Goal: Task Accomplishment & Management: Complete application form

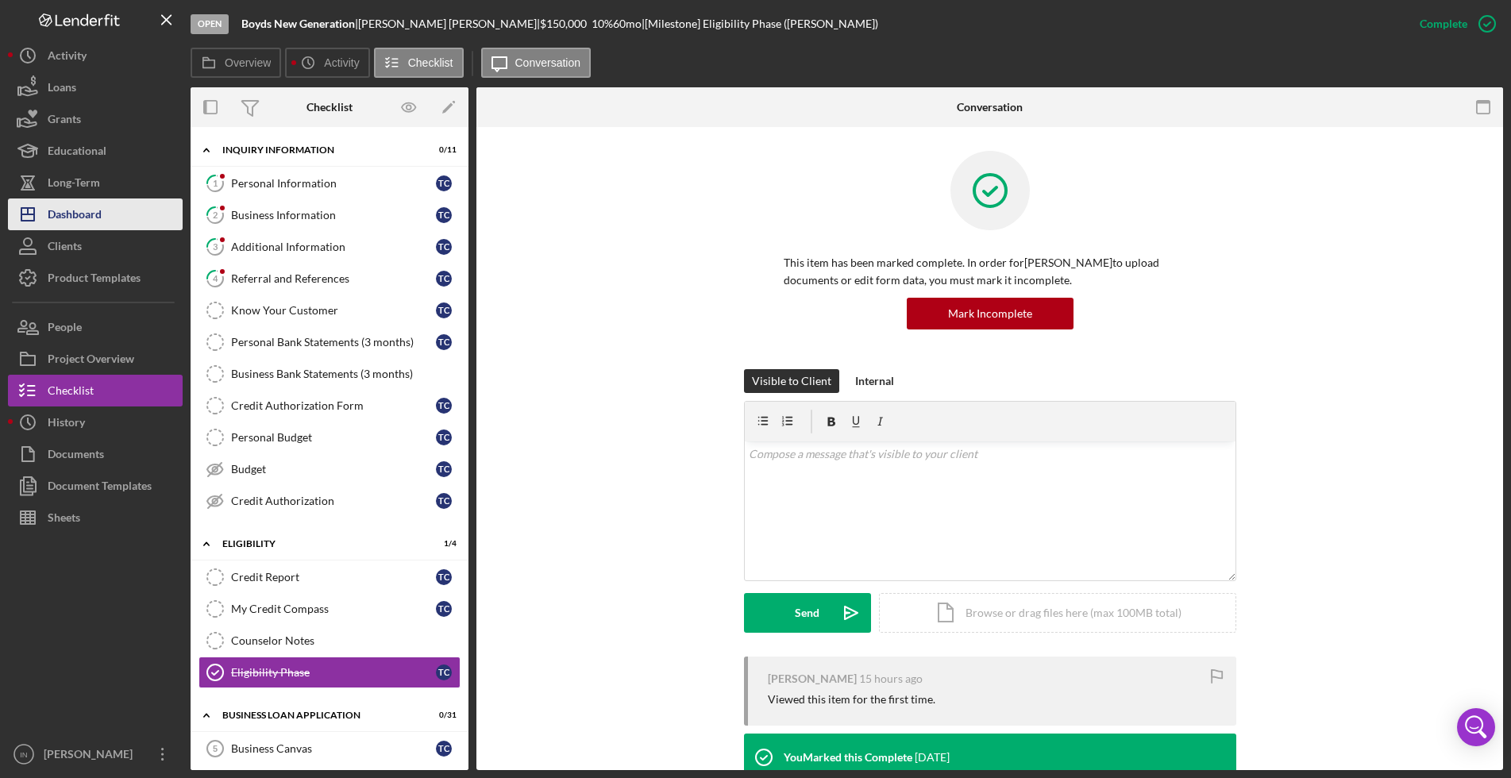
click at [79, 207] on div "Dashboard" at bounding box center [75, 217] width 54 height 36
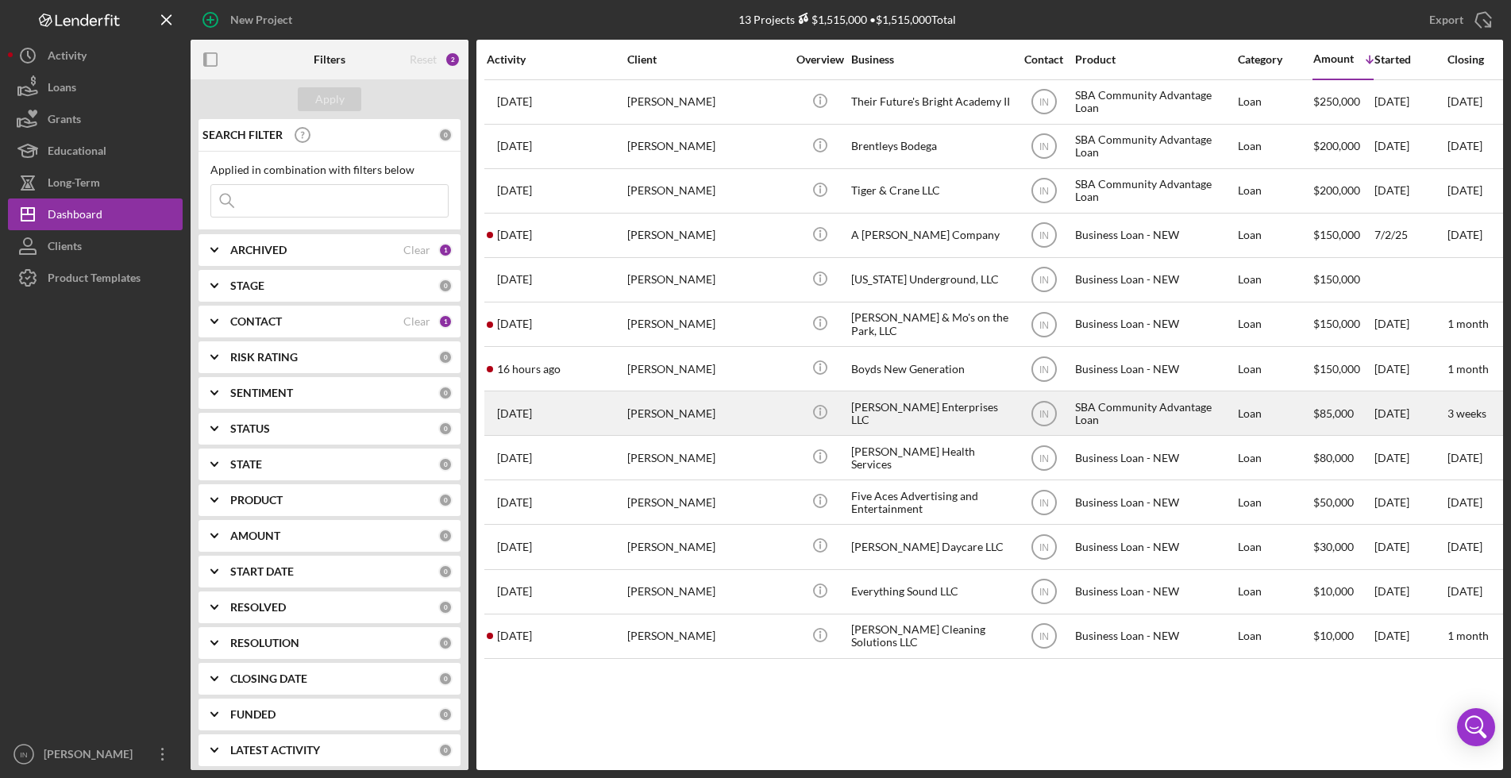
click at [731, 408] on div "[PERSON_NAME]" at bounding box center [706, 413] width 159 height 42
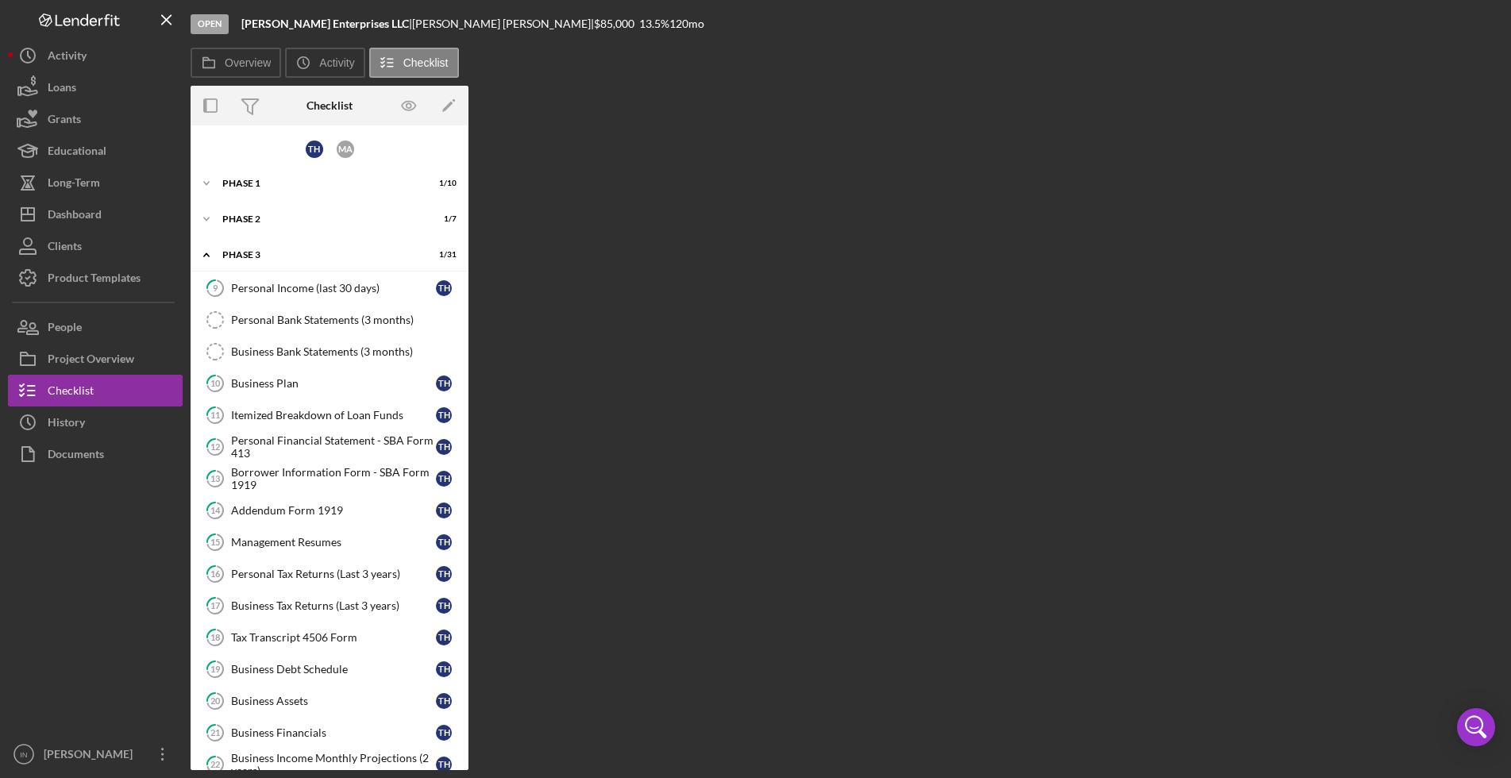
scroll to position [444, 0]
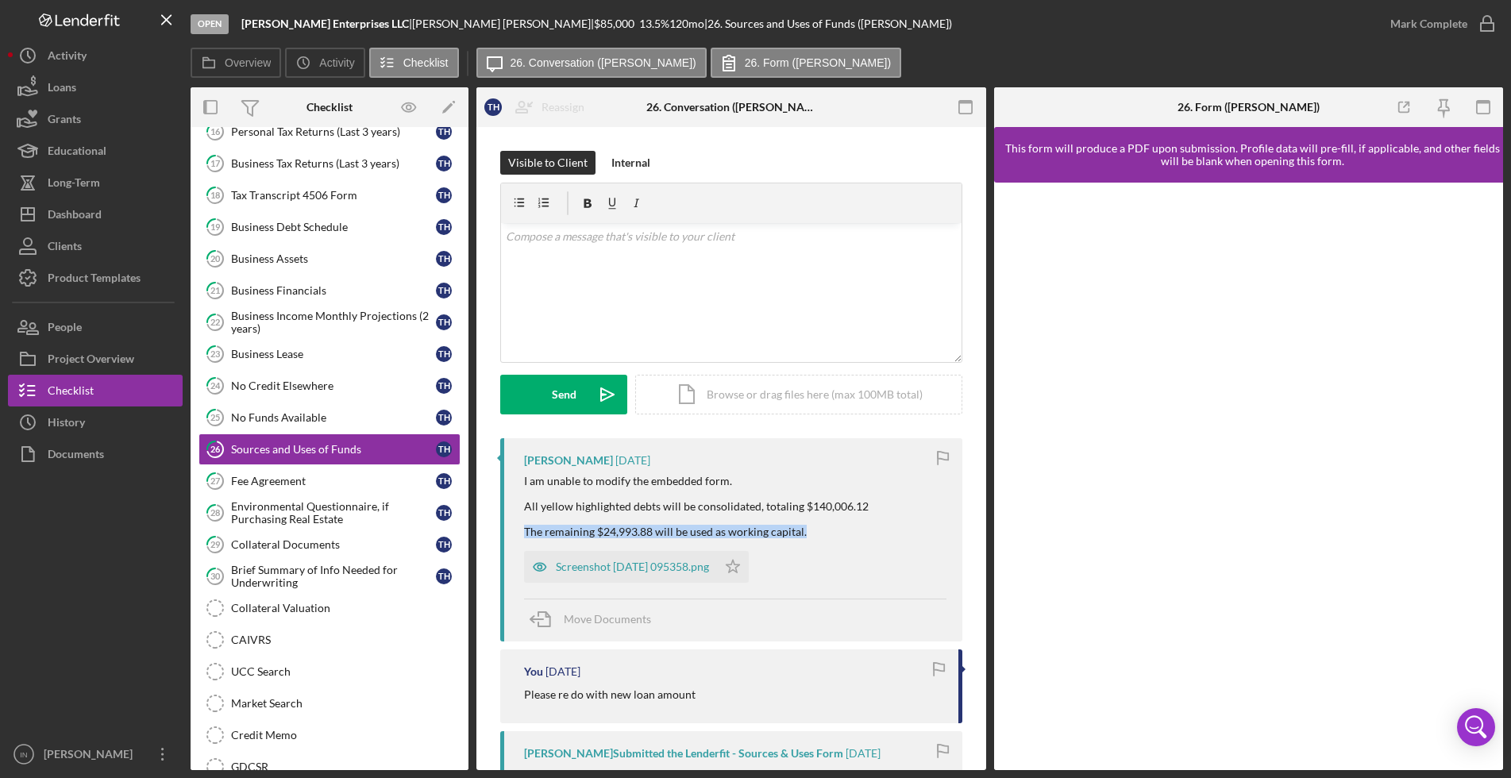
drag, startPoint x: 811, startPoint y: 528, endPoint x: 520, endPoint y: 532, distance: 290.7
click at [520, 532] on div "Tucker Hiegel 1 week ago I am unable to modify the embedded form. All yellow hi…" at bounding box center [731, 539] width 462 height 203
copy div "The remaining $24,993.88 will be used as working capital."
drag, startPoint x: 872, startPoint y: 500, endPoint x: 802, endPoint y: 507, distance: 70.2
click at [802, 507] on div "I am unable to modify the embedded form. All yellow highlighted debts will be c…" at bounding box center [735, 507] width 423 height 64
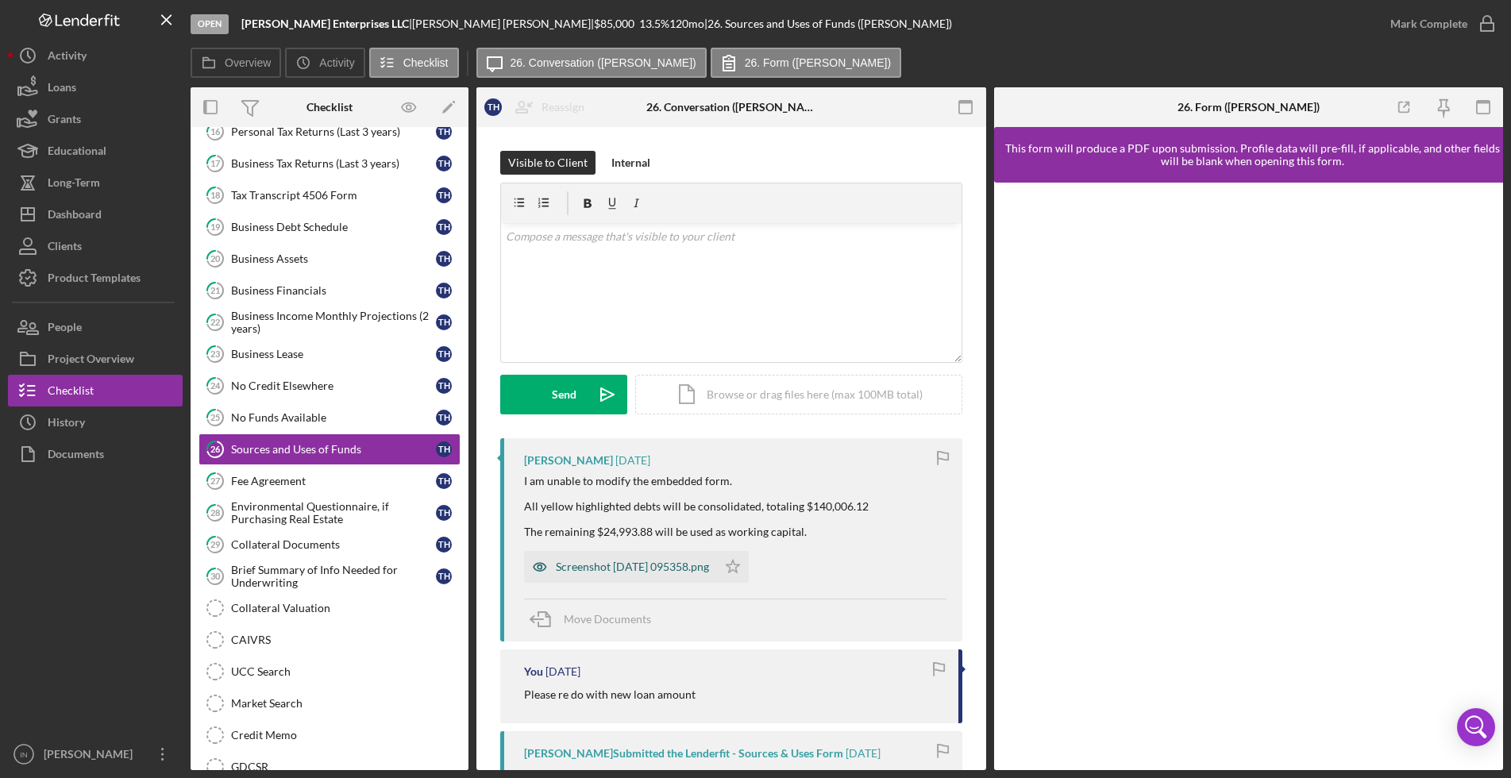
click at [671, 554] on div "Screenshot 2025-08-28 095358.png" at bounding box center [620, 567] width 193 height 32
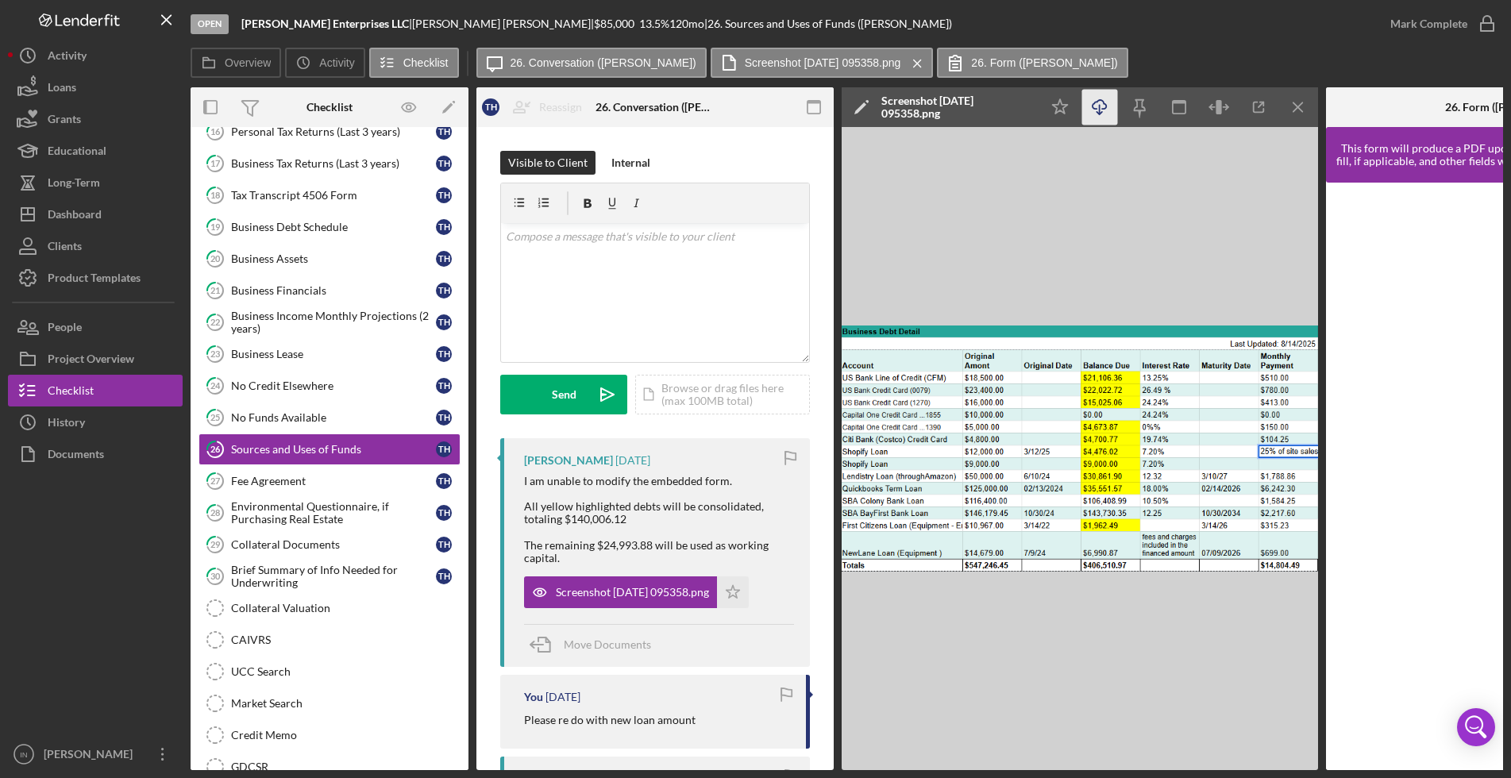
click at [1104, 105] on icon "Icon/Download" at bounding box center [1101, 108] width 36 height 36
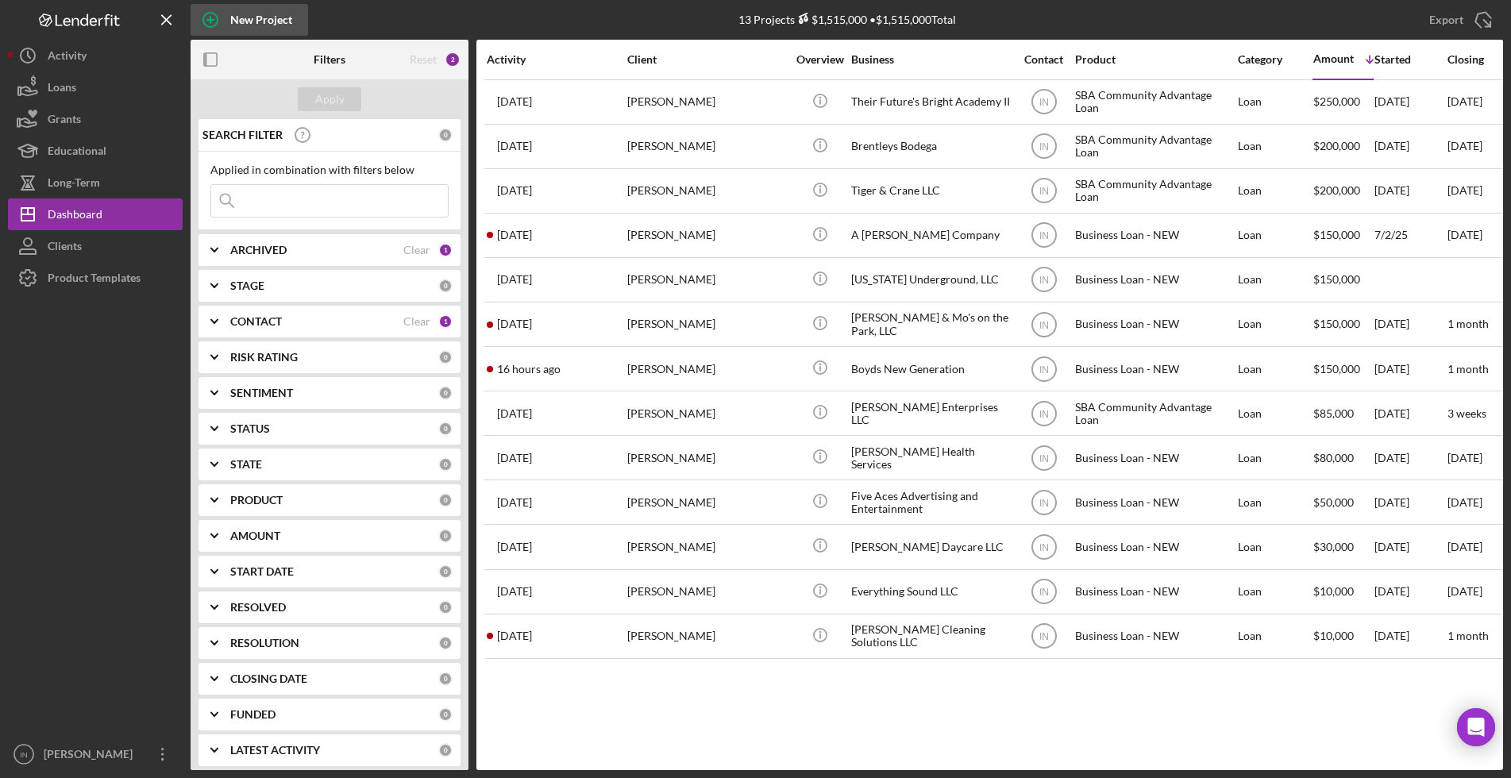
click at [253, 18] on div "New Project" at bounding box center [261, 20] width 62 height 32
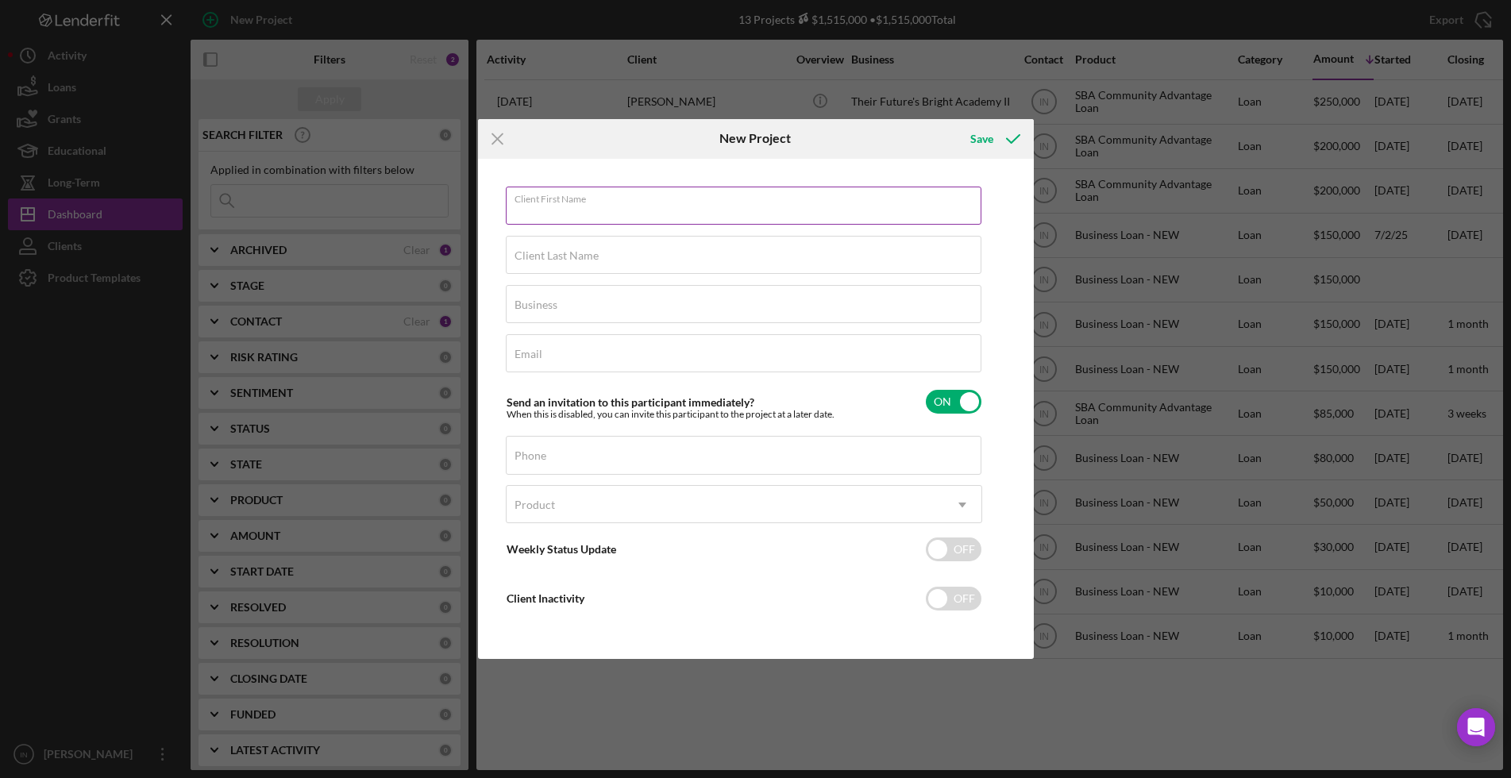
click at [735, 203] on div "Client First Name Required" at bounding box center [744, 207] width 477 height 40
type input "[PERSON_NAME]"
type input "W & W Firelane Developments LLC"
click at [671, 358] on input "Email" at bounding box center [744, 353] width 476 height 38
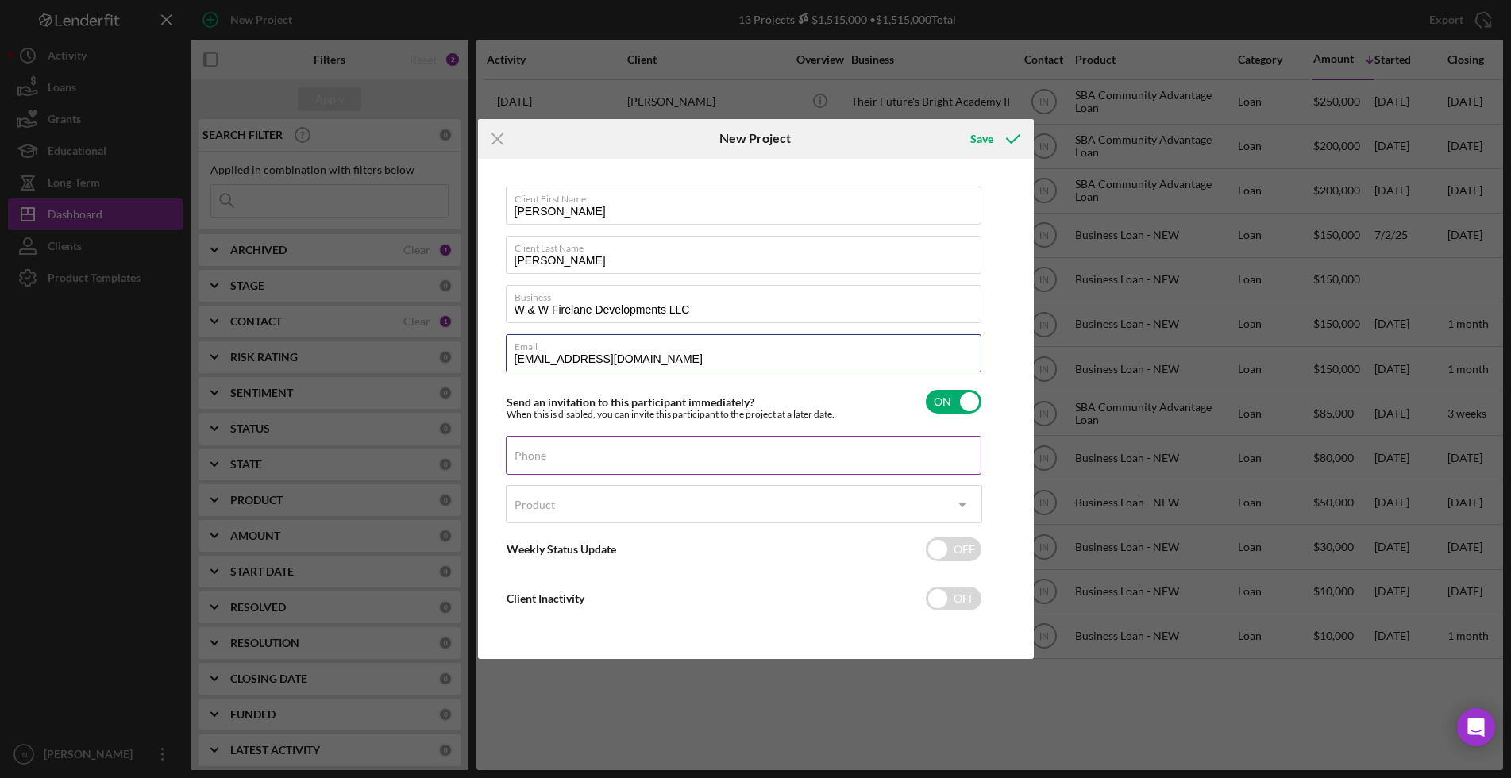
type input "[EMAIL_ADDRESS][DOMAIN_NAME]"
click at [652, 462] on input "Phone" at bounding box center [744, 455] width 476 height 38
type input "[PHONE_NUMBER]"
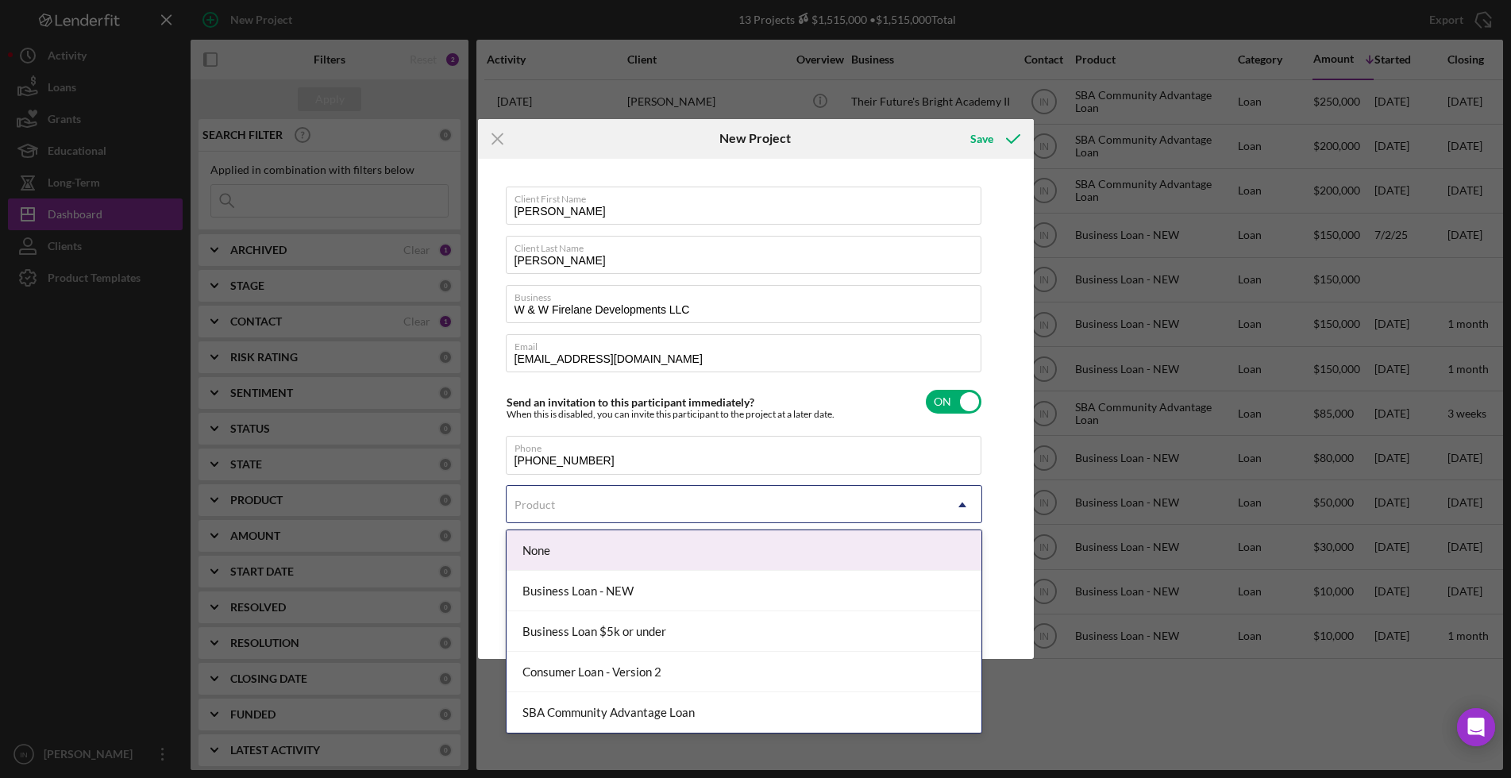
click at [595, 495] on div "Product" at bounding box center [725, 505] width 437 height 37
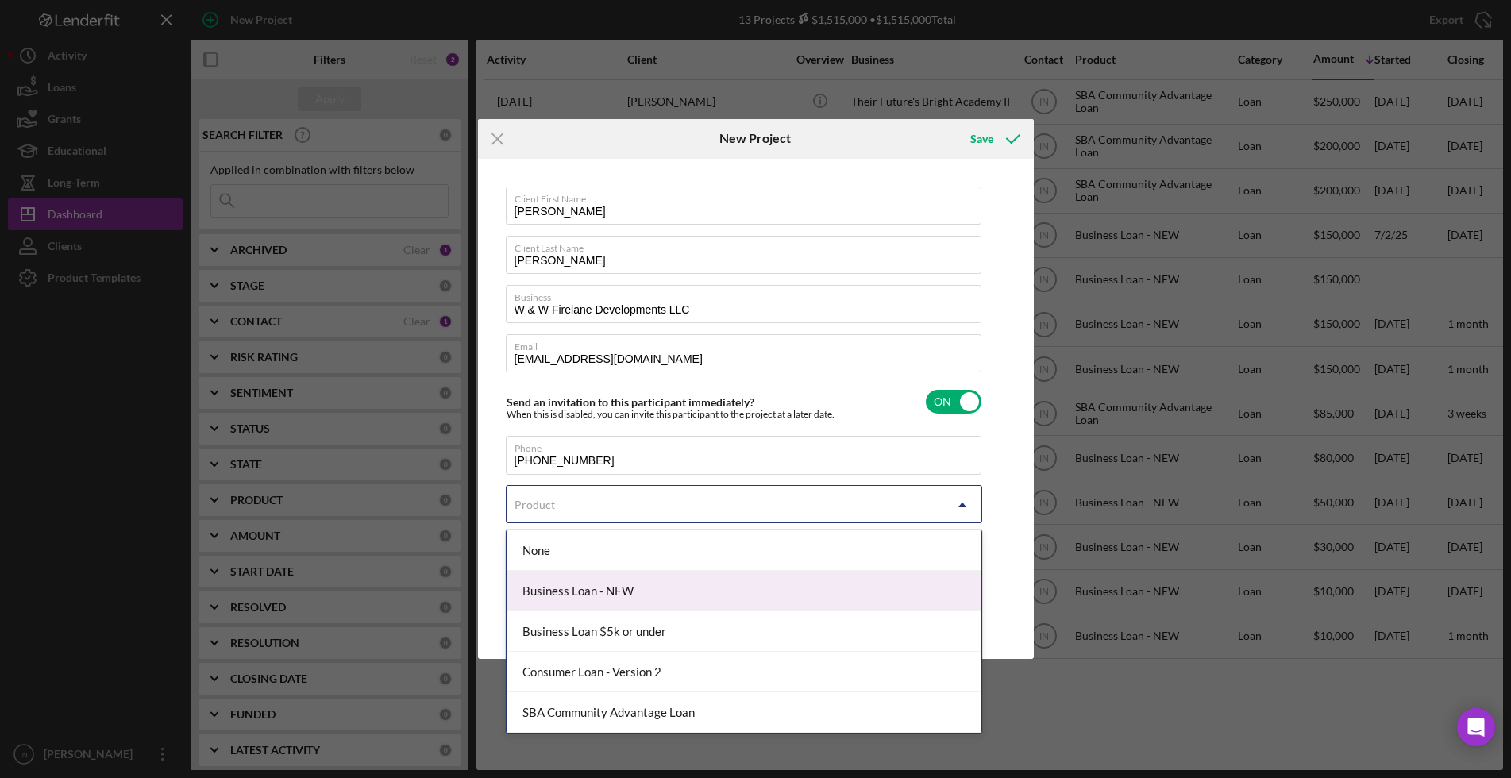
click at [612, 583] on div "Business Loan - NEW" at bounding box center [744, 591] width 475 height 41
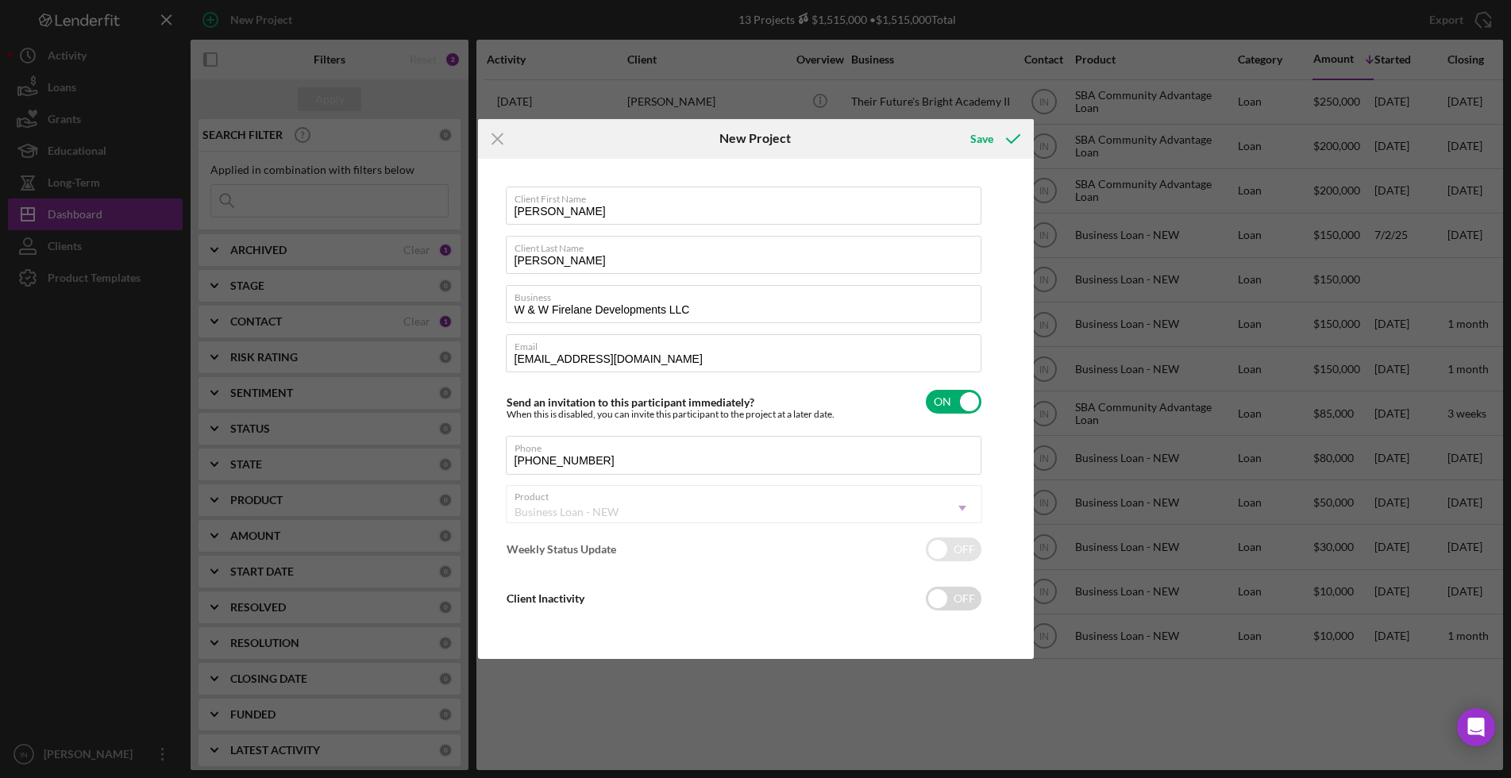
checkbox input "true"
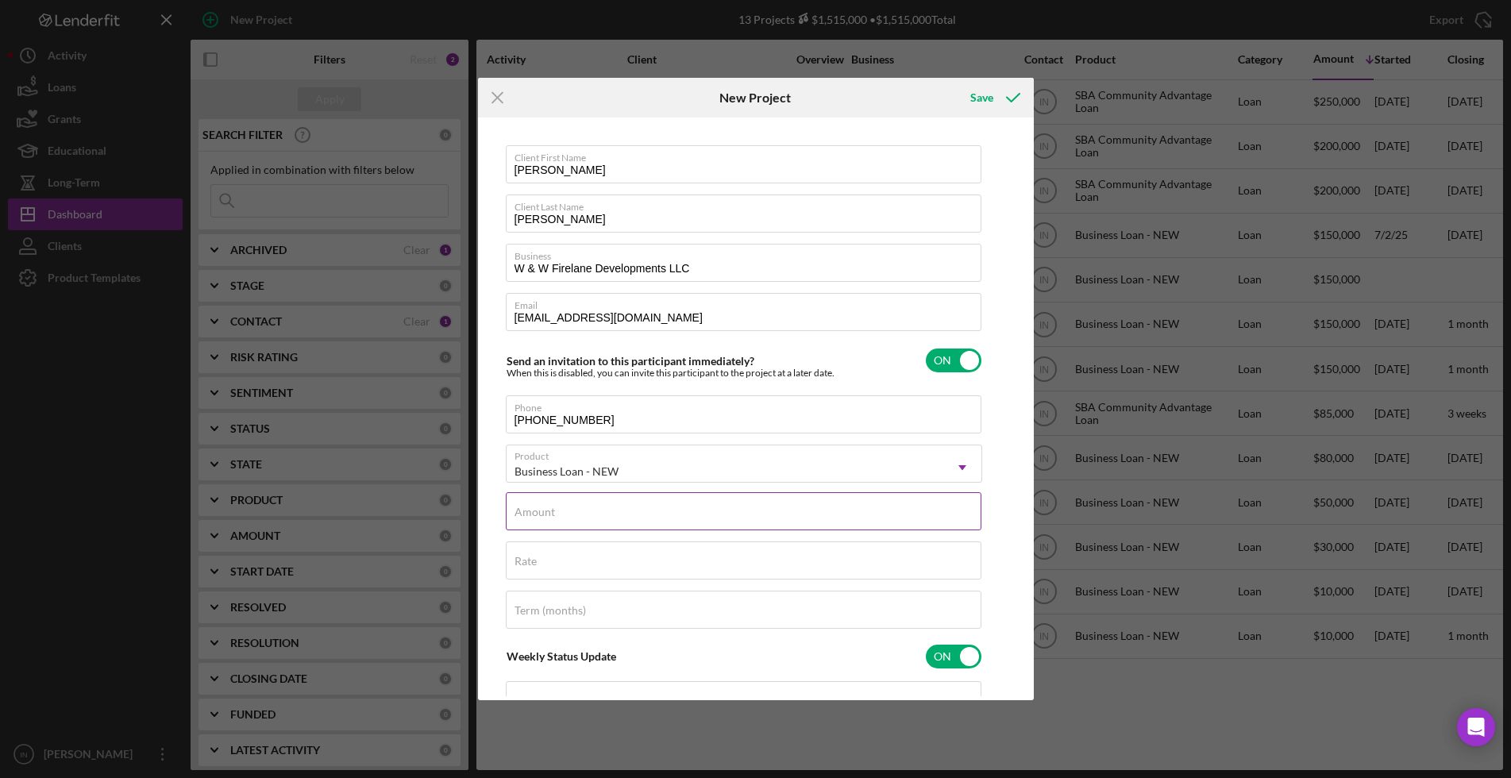
click at [627, 512] on input "Amount" at bounding box center [744, 511] width 476 height 38
type input "$150,000"
click at [550, 563] on input "Rate" at bounding box center [744, 561] width 476 height 38
type input "10.000%"
click at [577, 599] on input "Term (months)" at bounding box center [744, 610] width 476 height 38
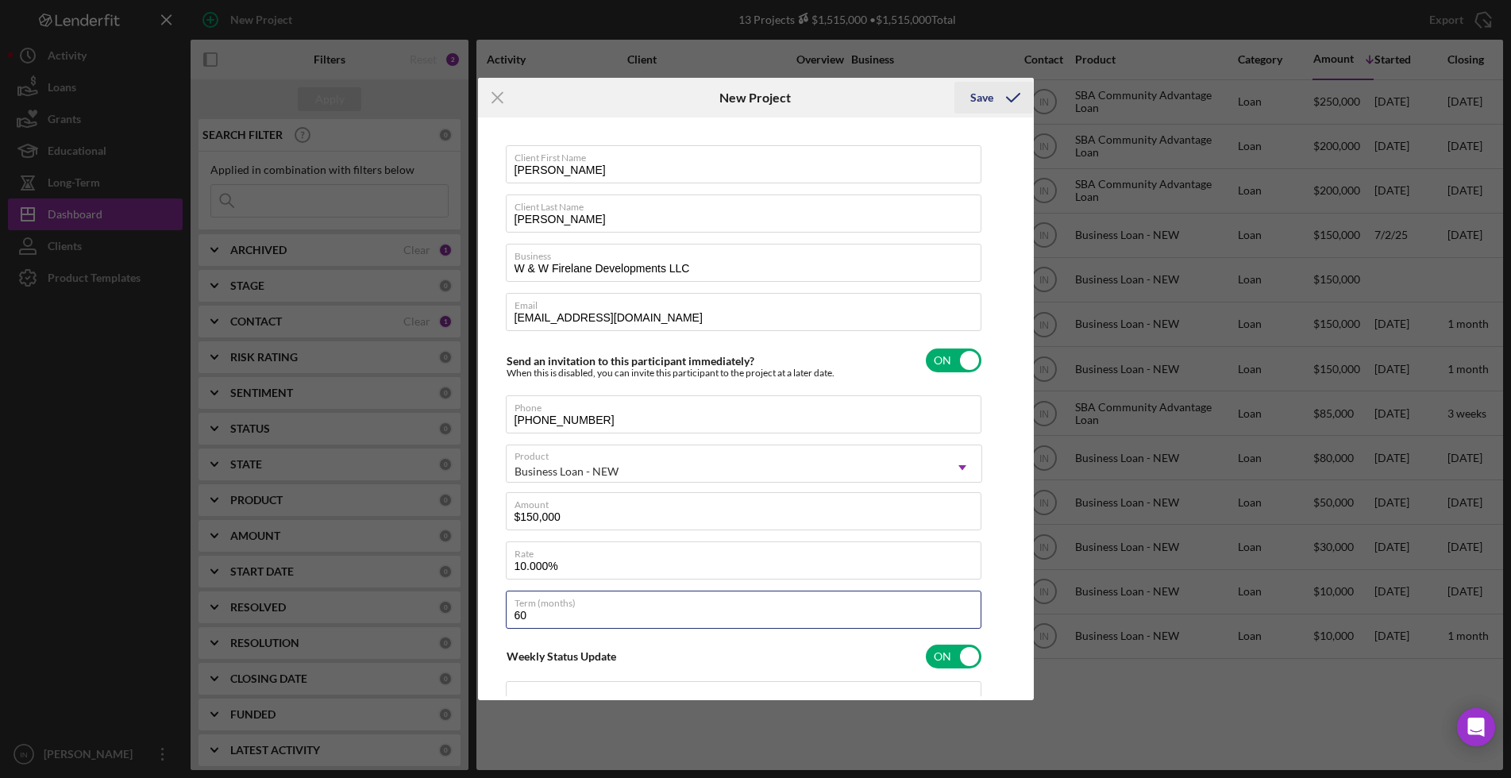
type input "60"
click at [1003, 95] on icon "submit" at bounding box center [1014, 98] width 40 height 40
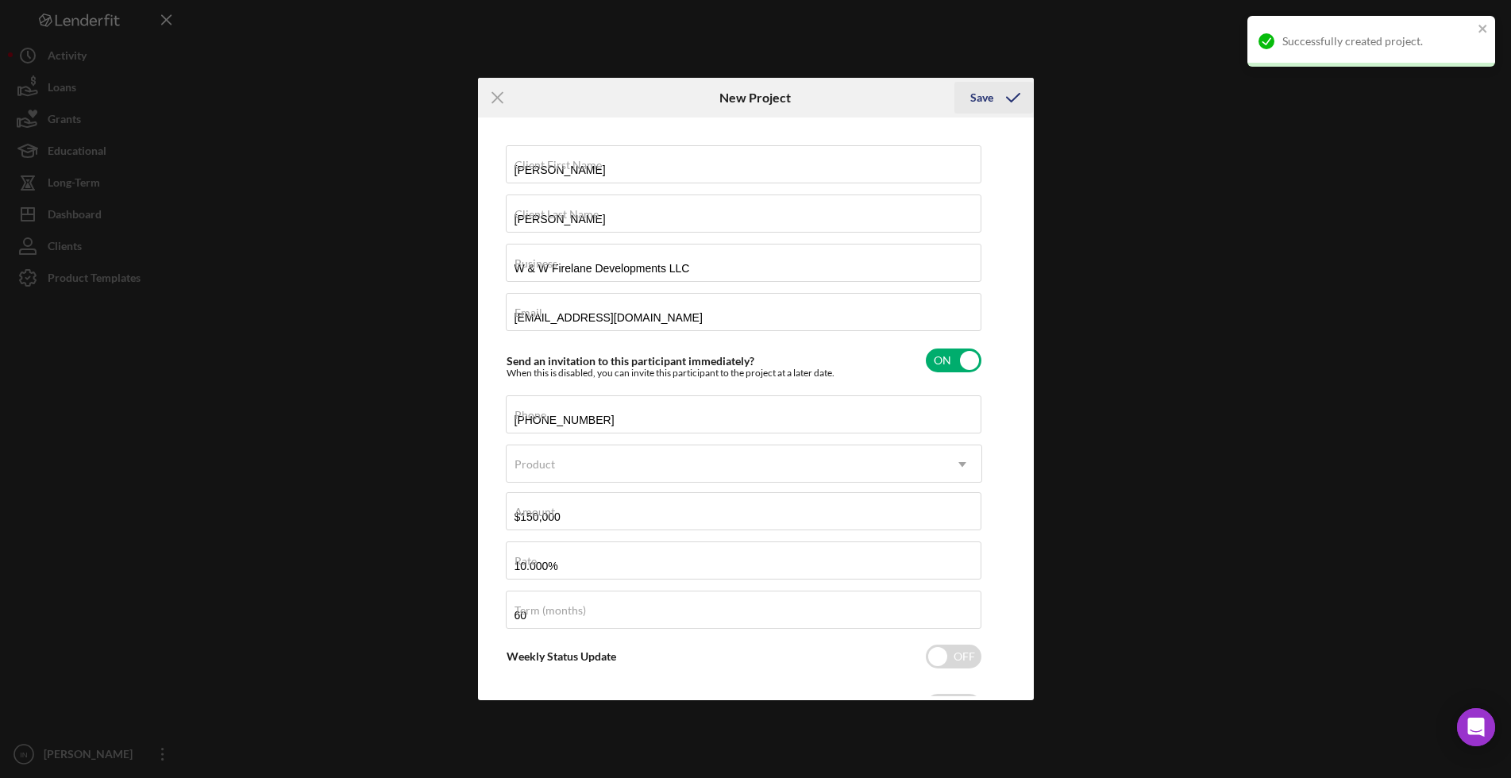
checkbox input "false"
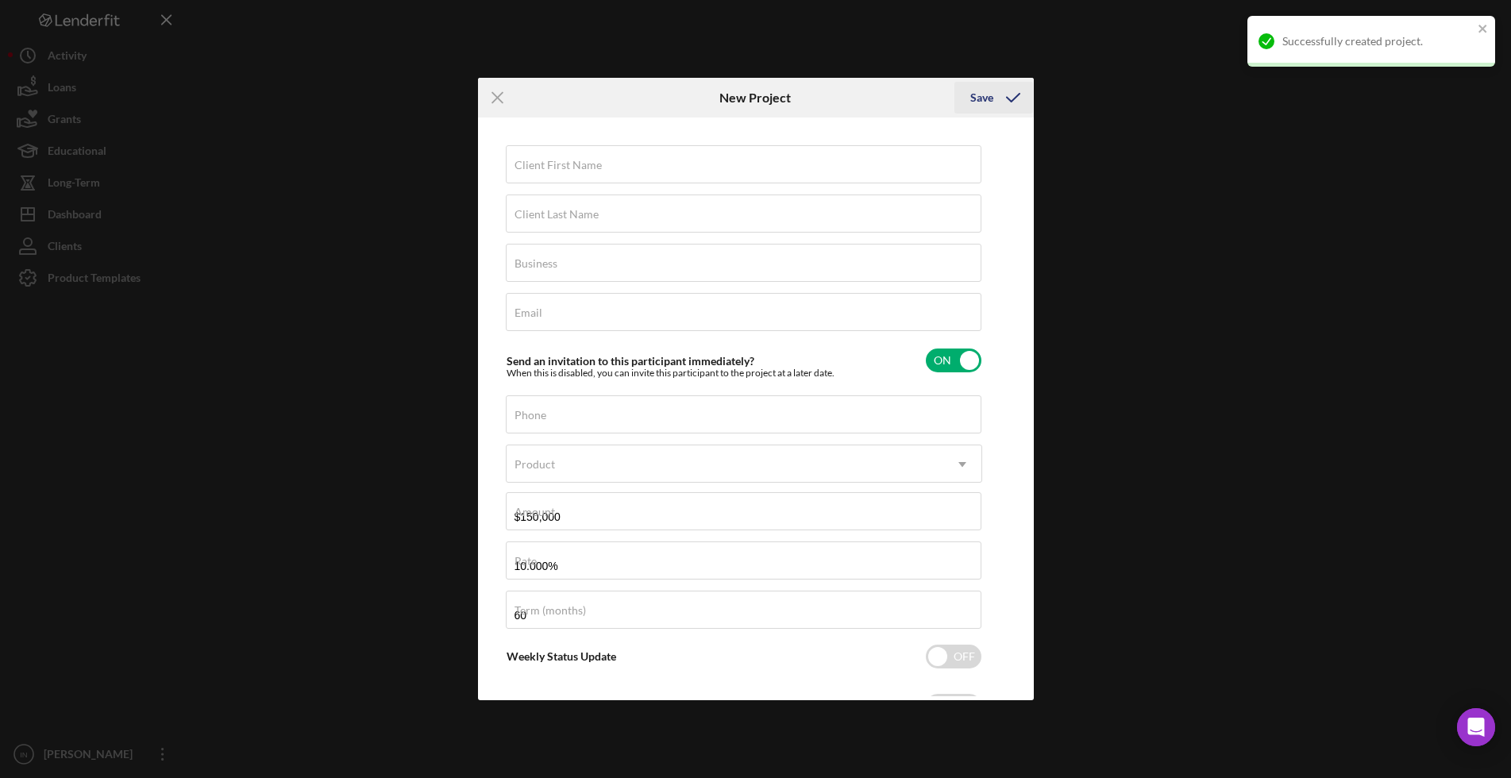
checkbox input "false"
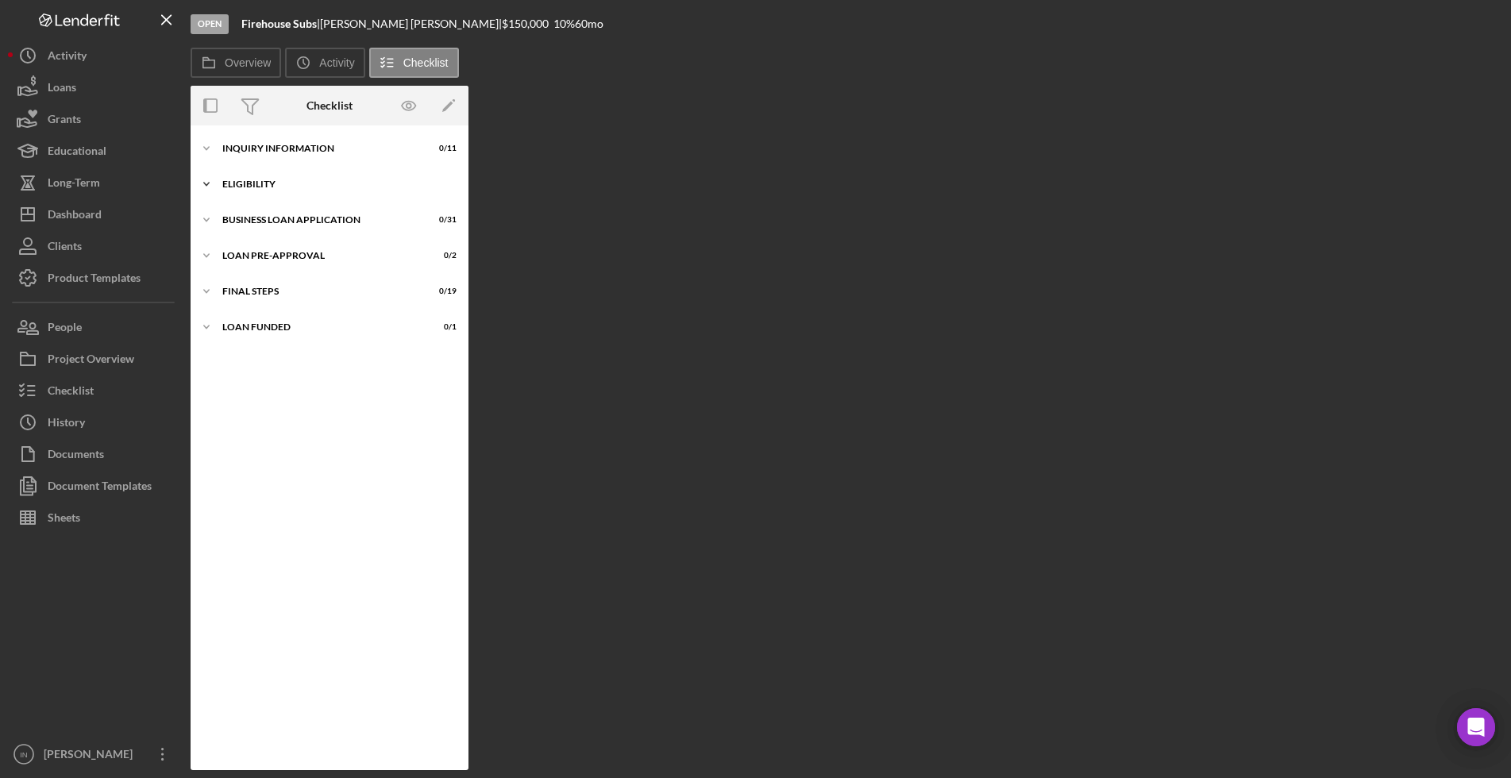
click at [326, 184] on div "ELIGIBILITY" at bounding box center [335, 184] width 226 height 10
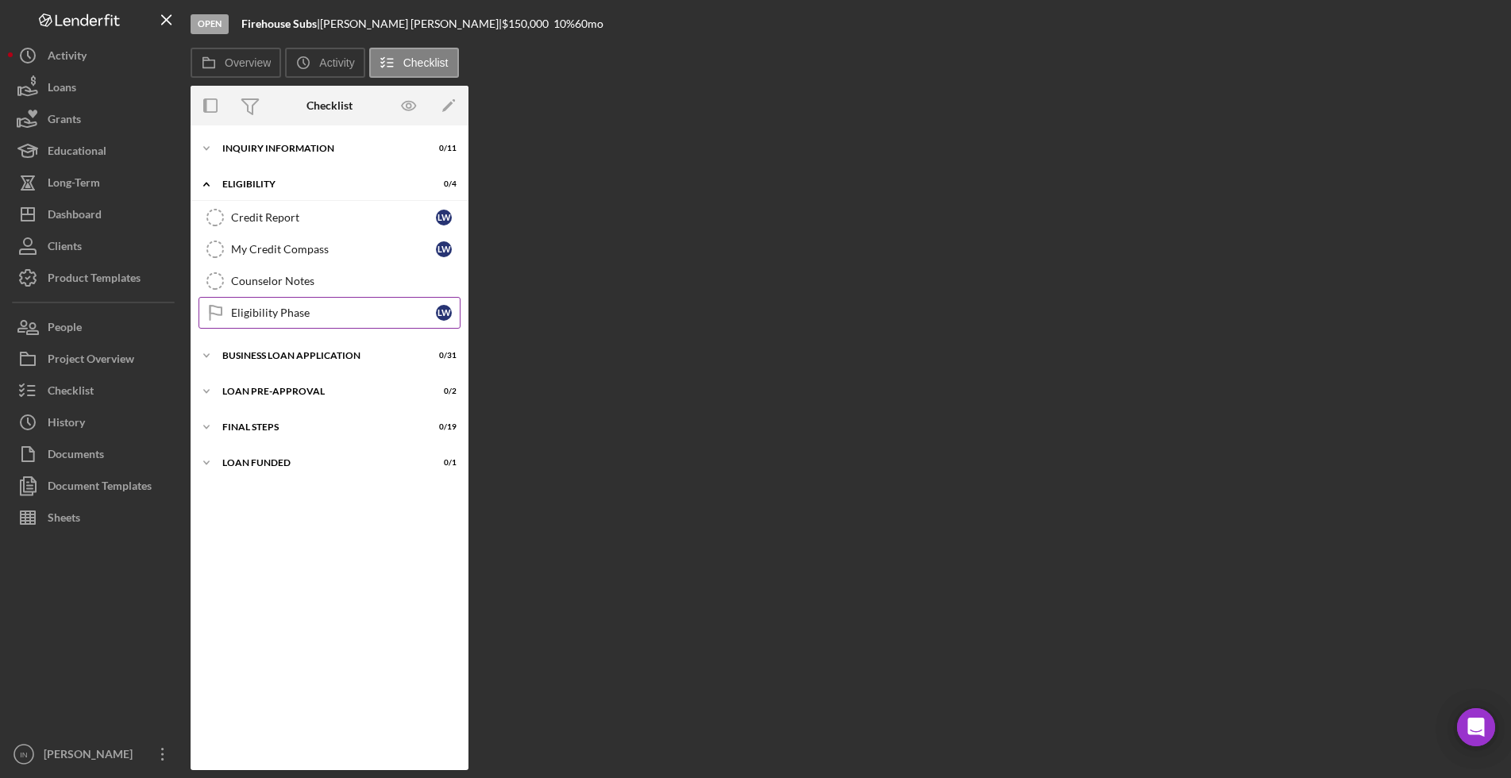
click at [317, 310] on div "Eligibility Phase" at bounding box center [333, 313] width 205 height 13
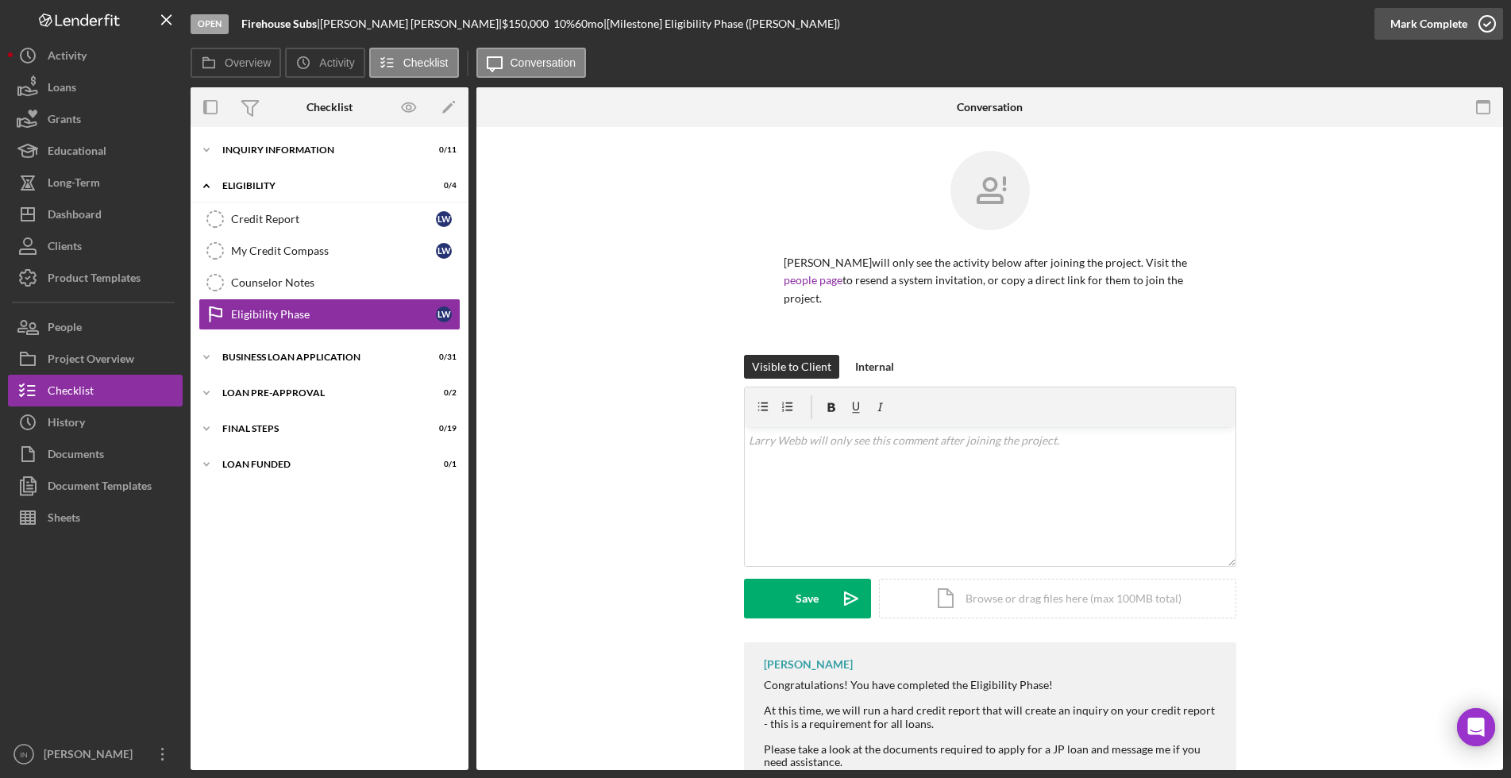
click at [1434, 26] on div "Mark Complete" at bounding box center [1429, 24] width 77 height 32
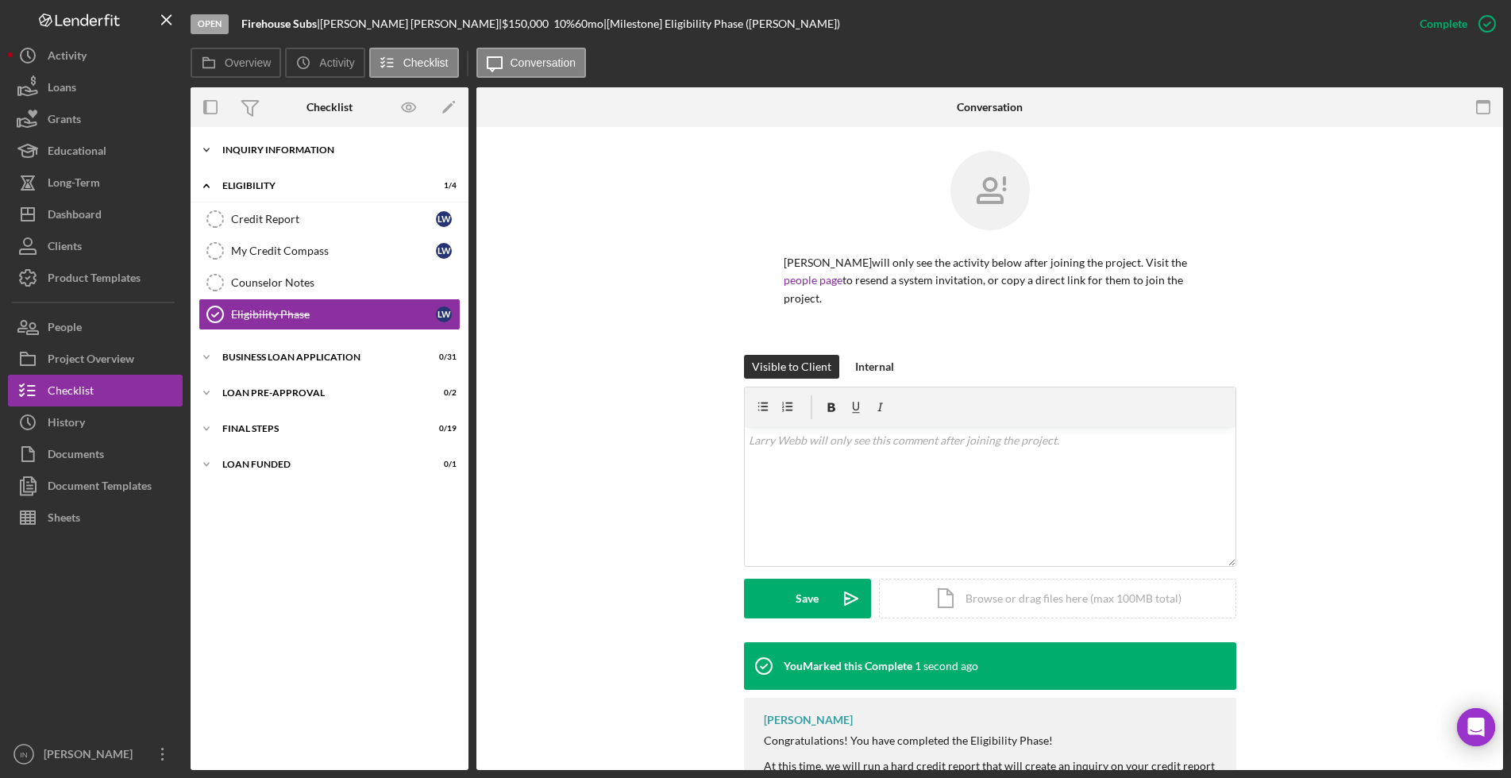
click at [315, 151] on div "INQUIRY INFORMATION" at bounding box center [335, 150] width 226 height 10
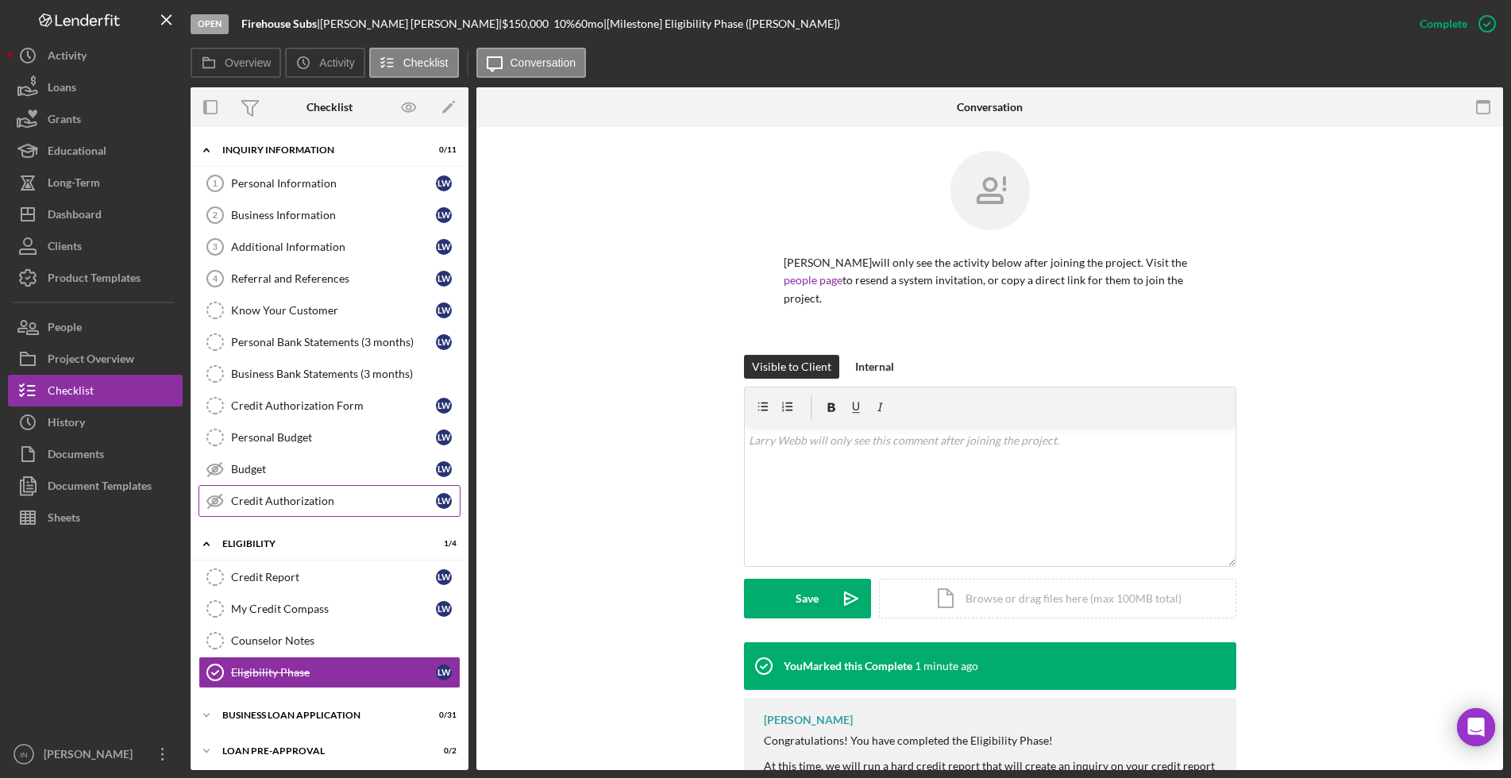
click at [280, 496] on div "Credit Authorization" at bounding box center [333, 501] width 205 height 13
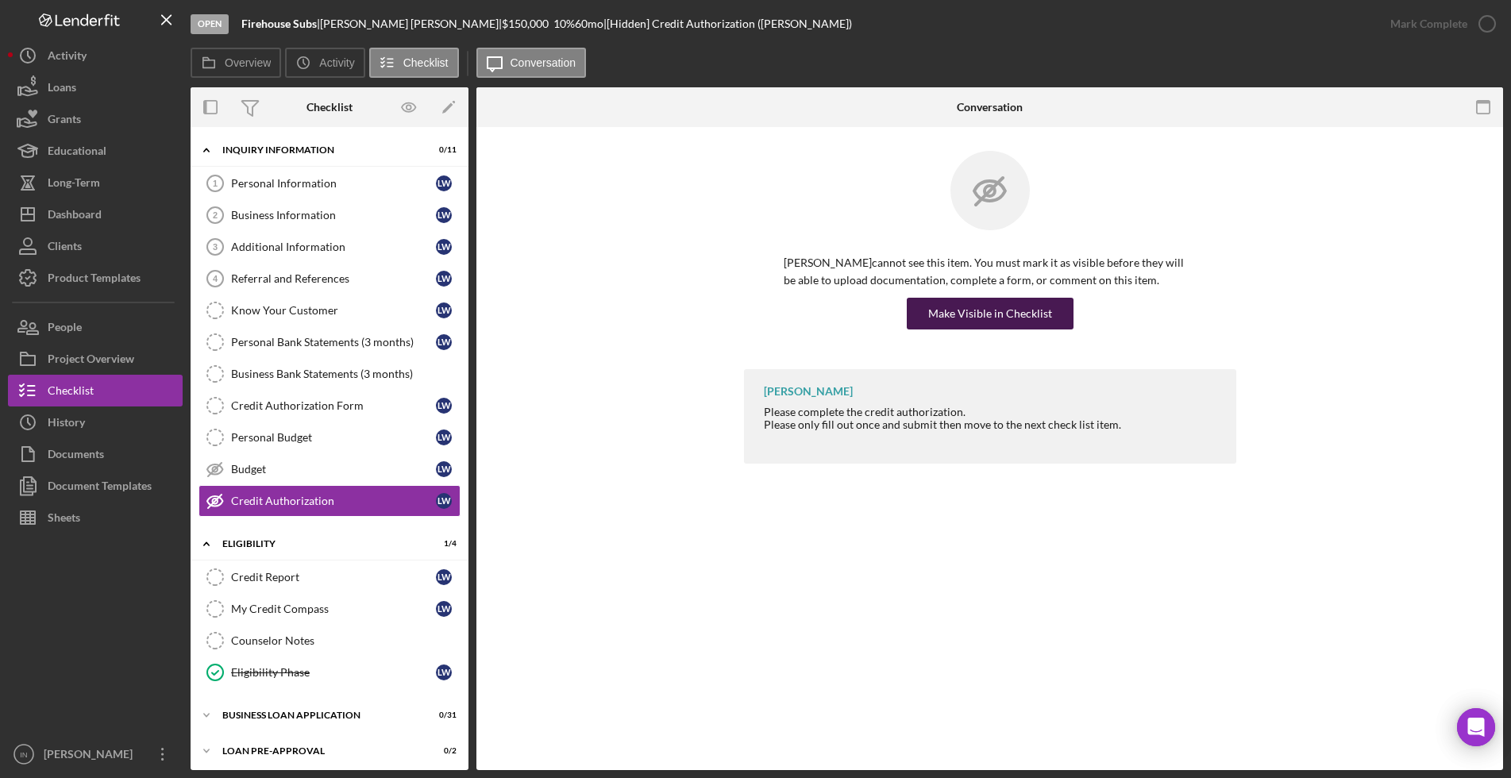
click at [957, 321] on div "Make Visible in Checklist" at bounding box center [990, 314] width 124 height 32
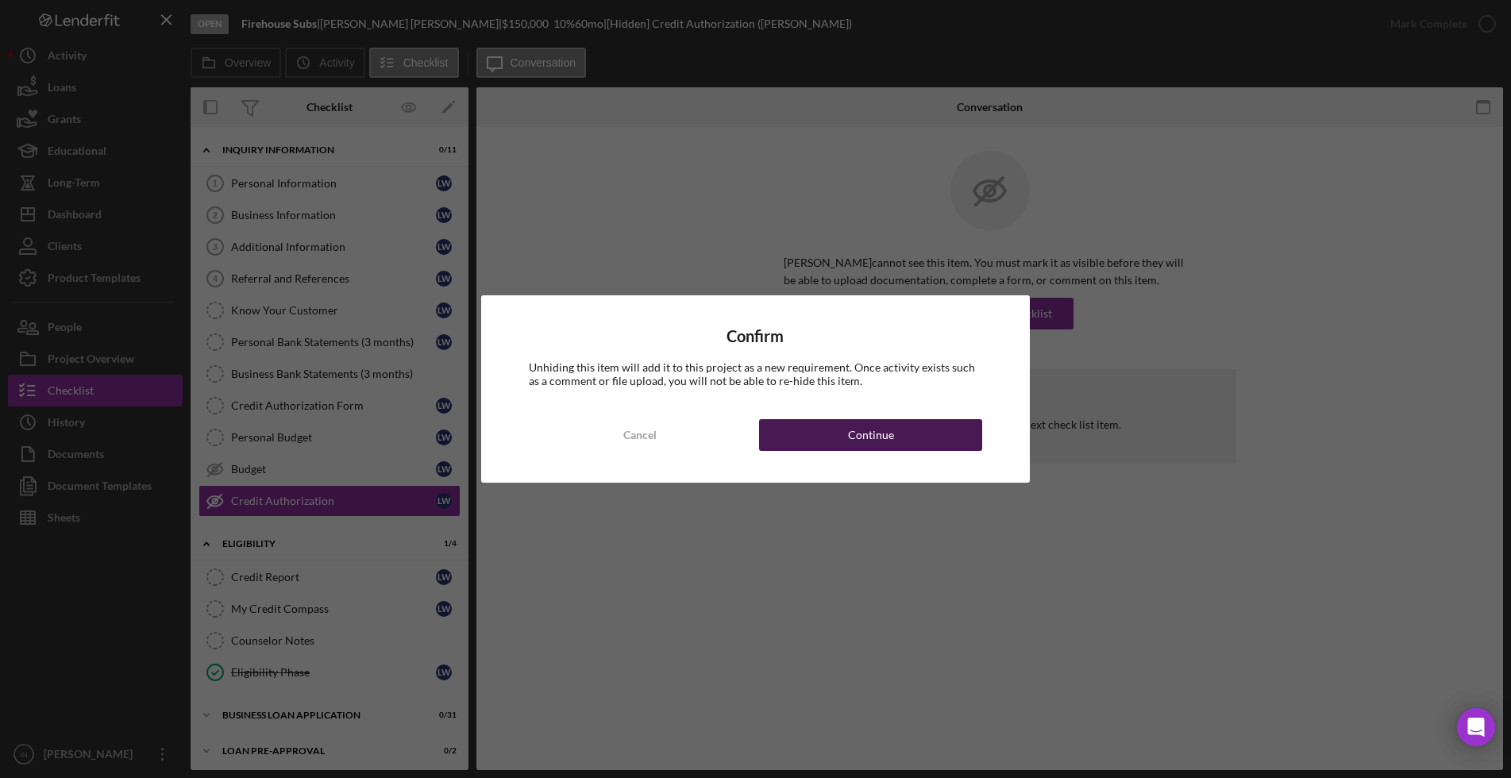
click at [851, 436] on div "Continue" at bounding box center [871, 435] width 46 height 32
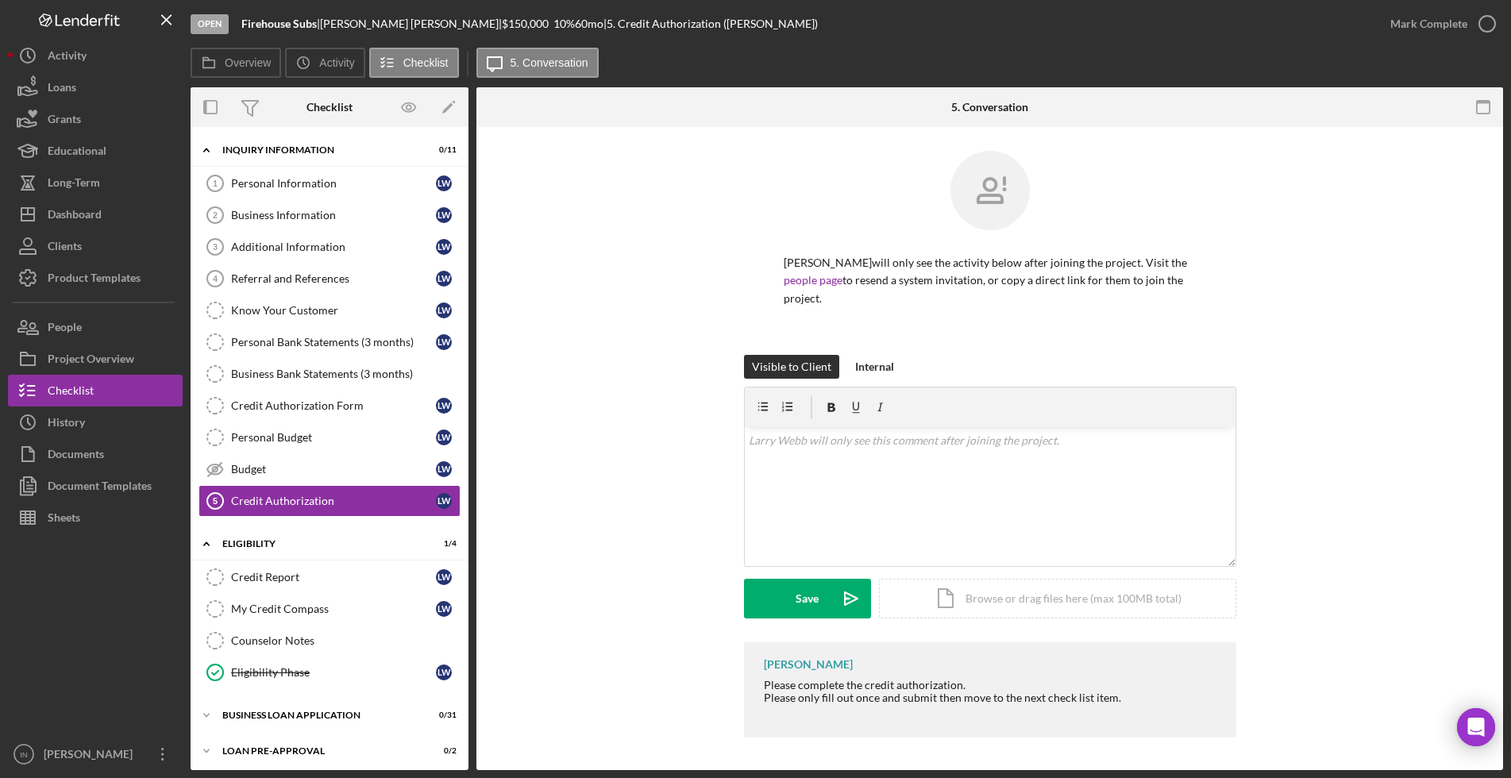
click at [1405, 189] on div "[PERSON_NAME] will only see the activity below after joining the project. Visit…" at bounding box center [989, 253] width 979 height 204
click at [1425, 32] on div "Mark Complete" at bounding box center [1429, 24] width 77 height 32
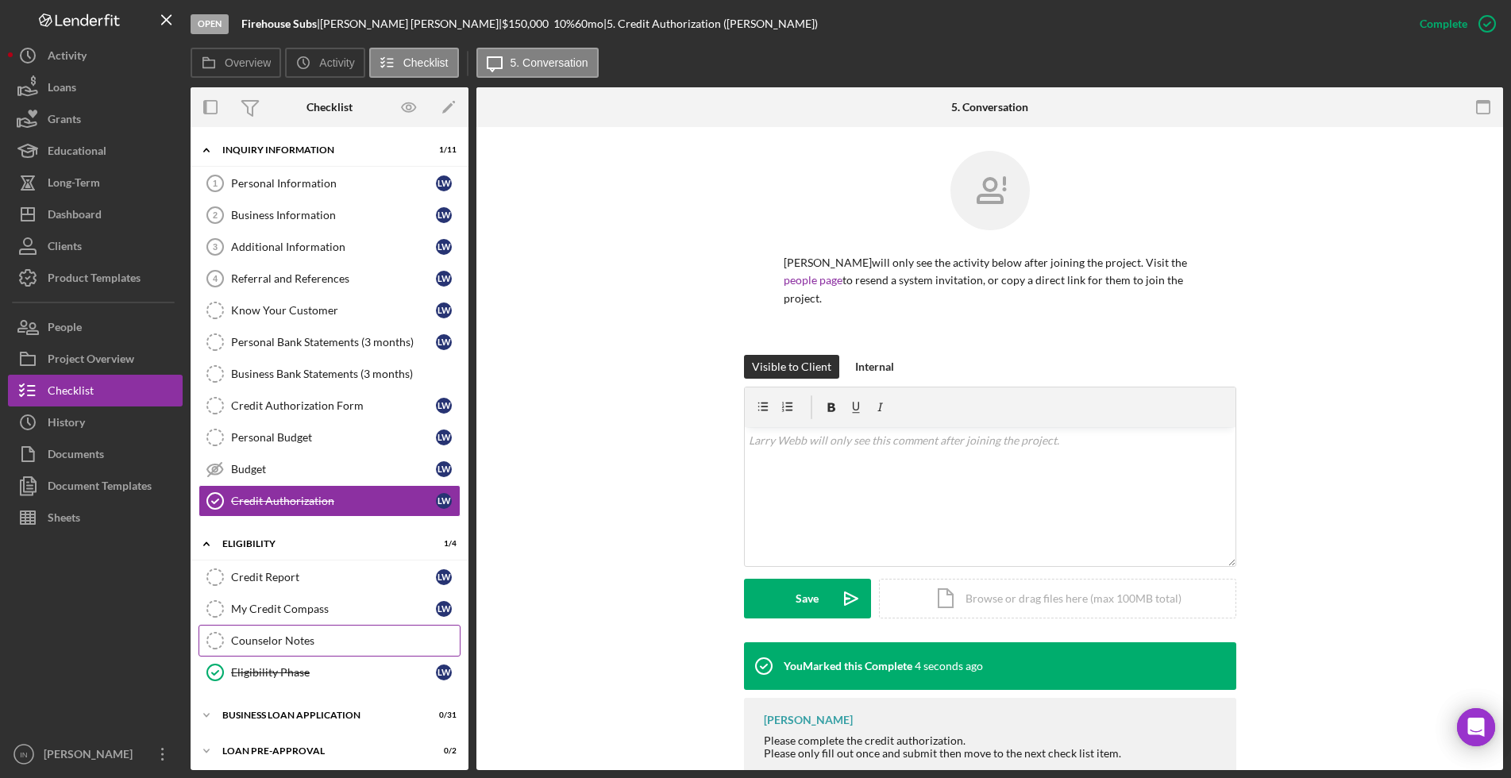
scroll to position [77, 0]
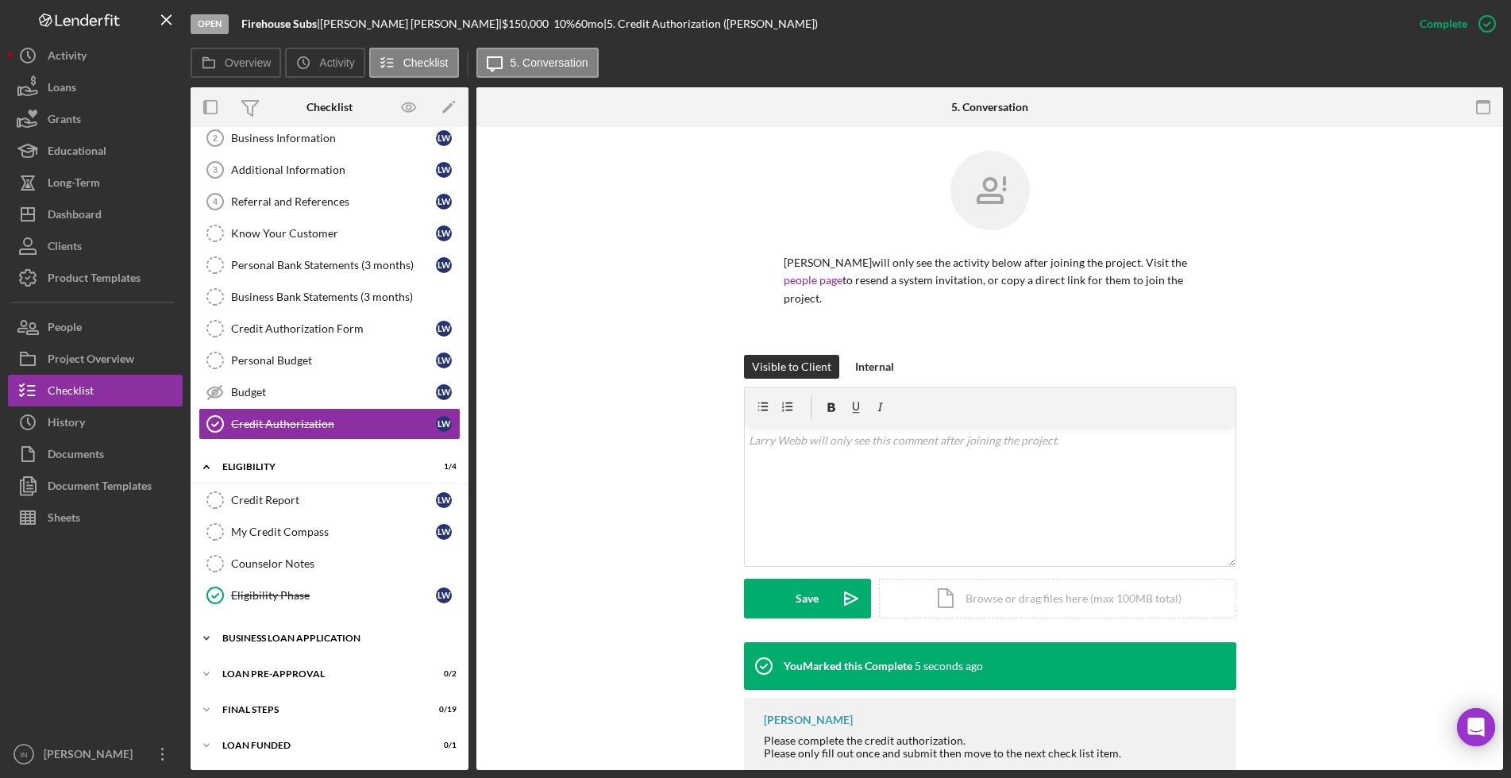
click at [338, 637] on div "BUSINESS LOAN APPLICATION" at bounding box center [335, 639] width 226 height 10
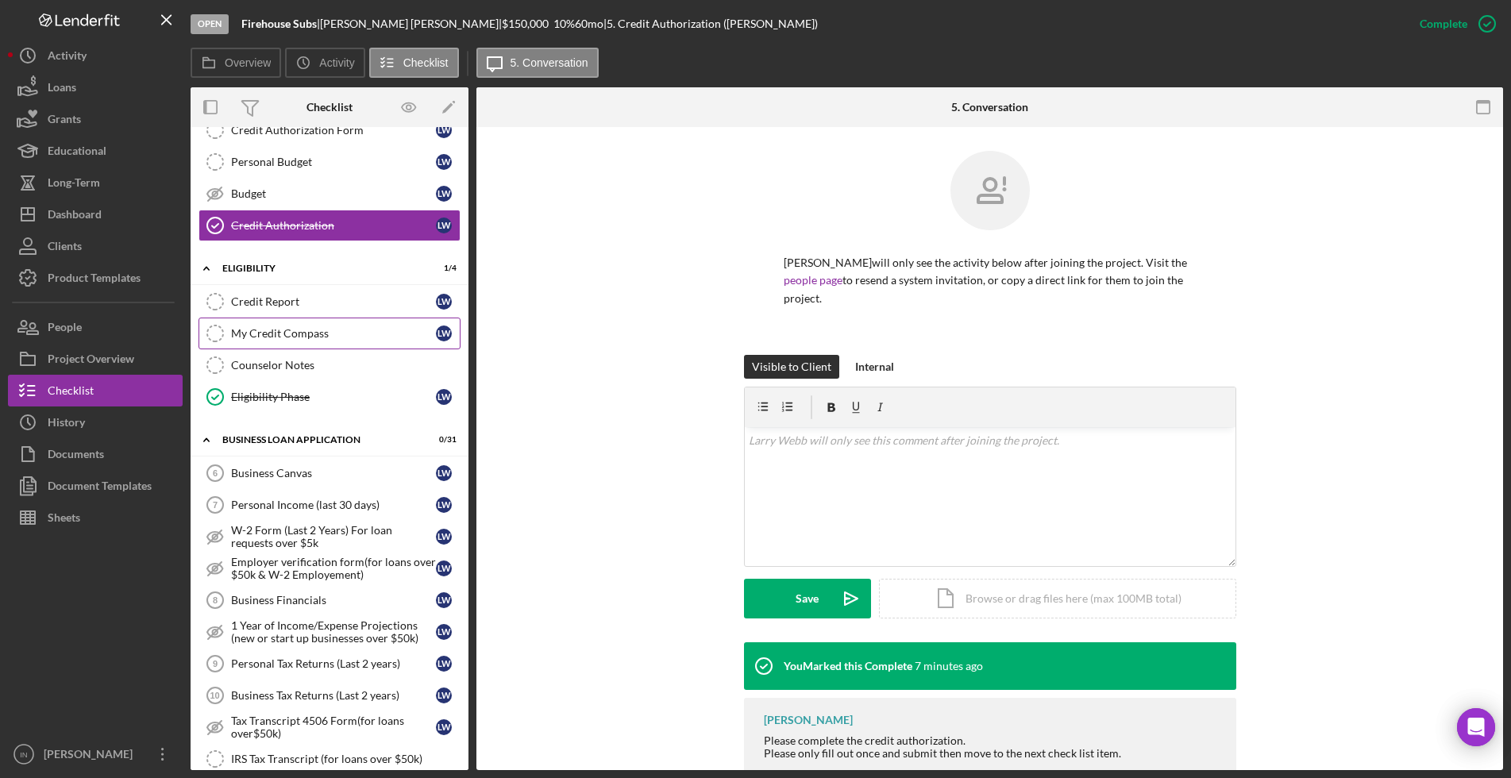
scroll to position [0, 0]
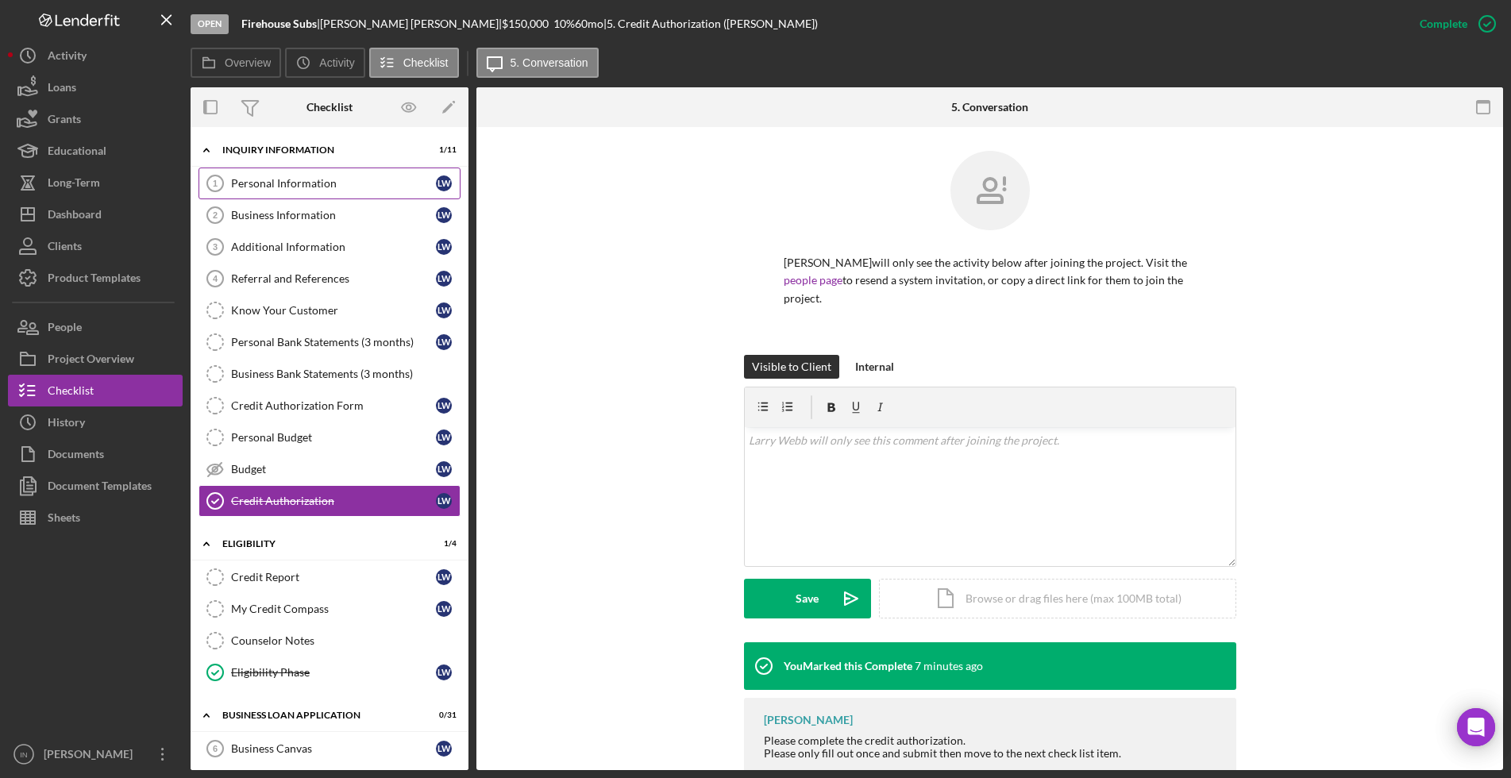
click at [305, 185] on div "Personal Information" at bounding box center [333, 183] width 205 height 13
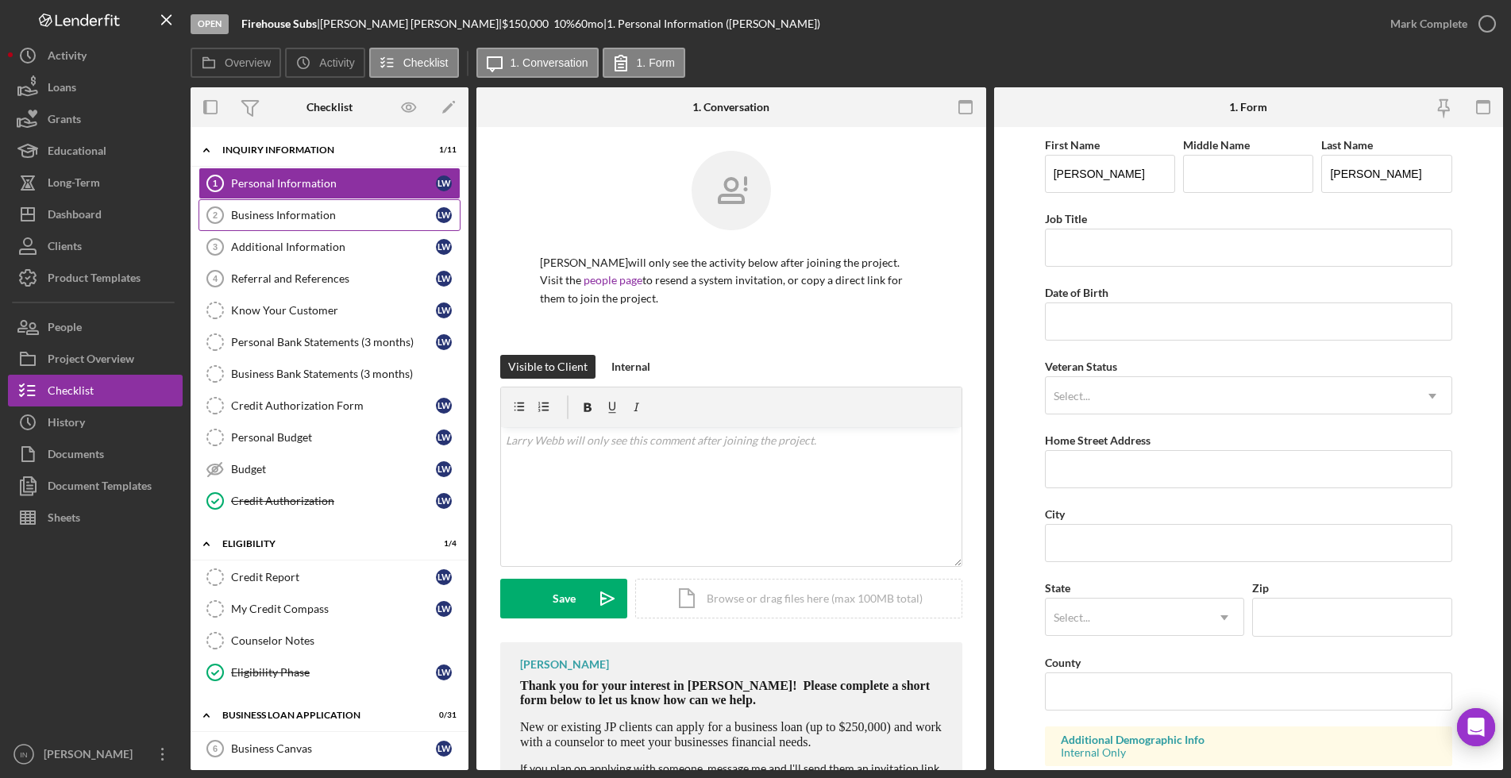
click at [304, 211] on div "Business Information" at bounding box center [333, 215] width 205 height 13
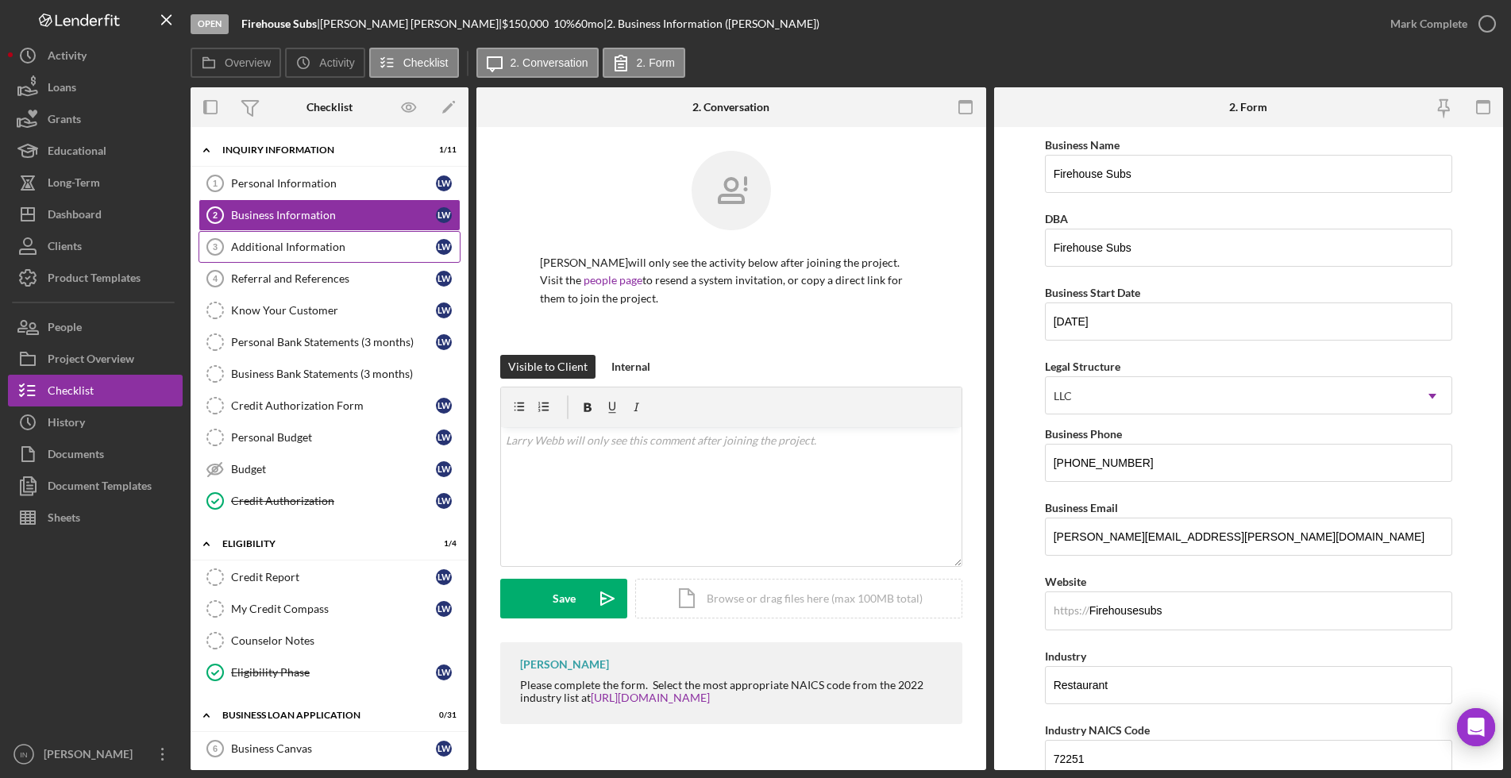
click at [316, 250] on div "Additional Information" at bounding box center [333, 247] width 205 height 13
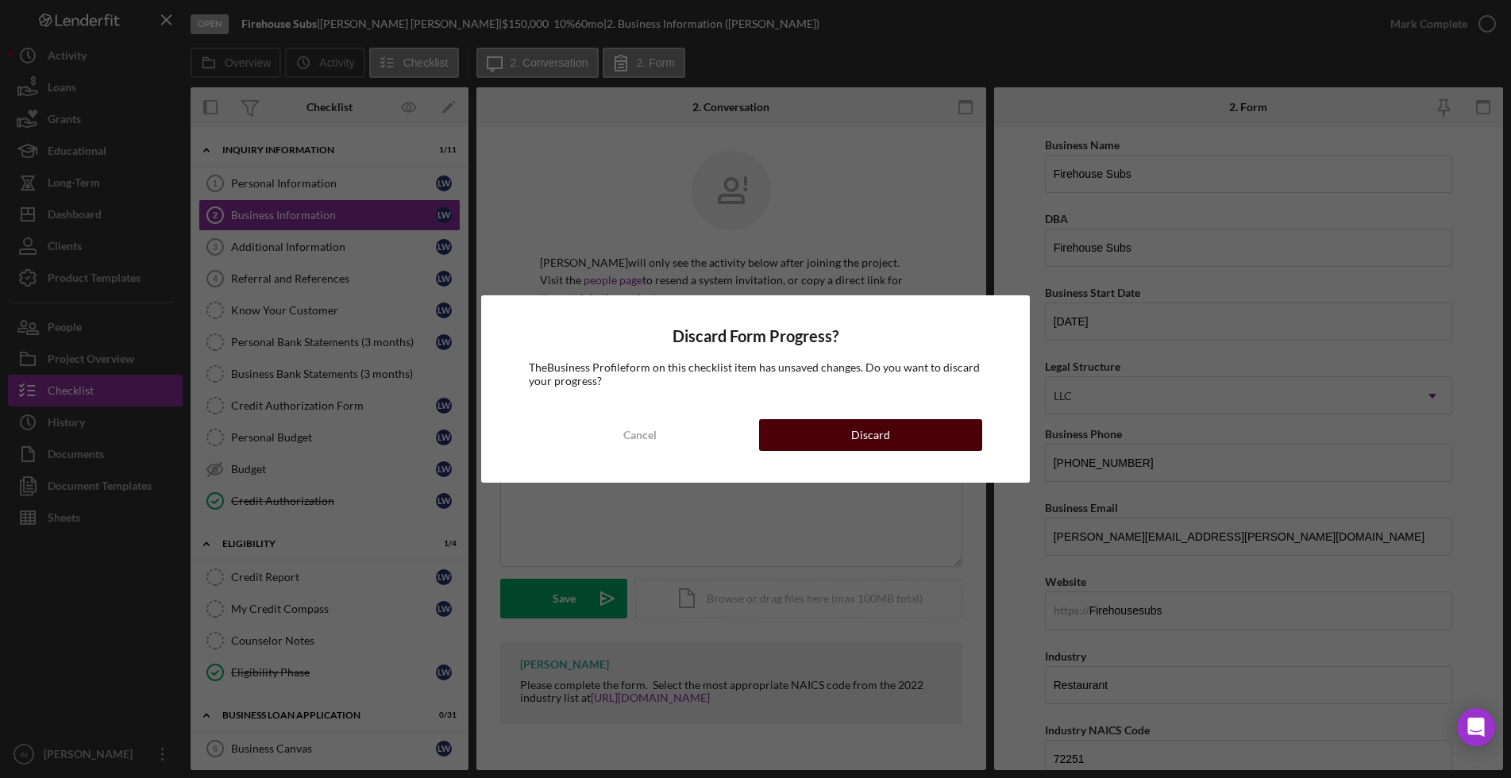
click at [889, 434] on div "Discard" at bounding box center [870, 435] width 39 height 32
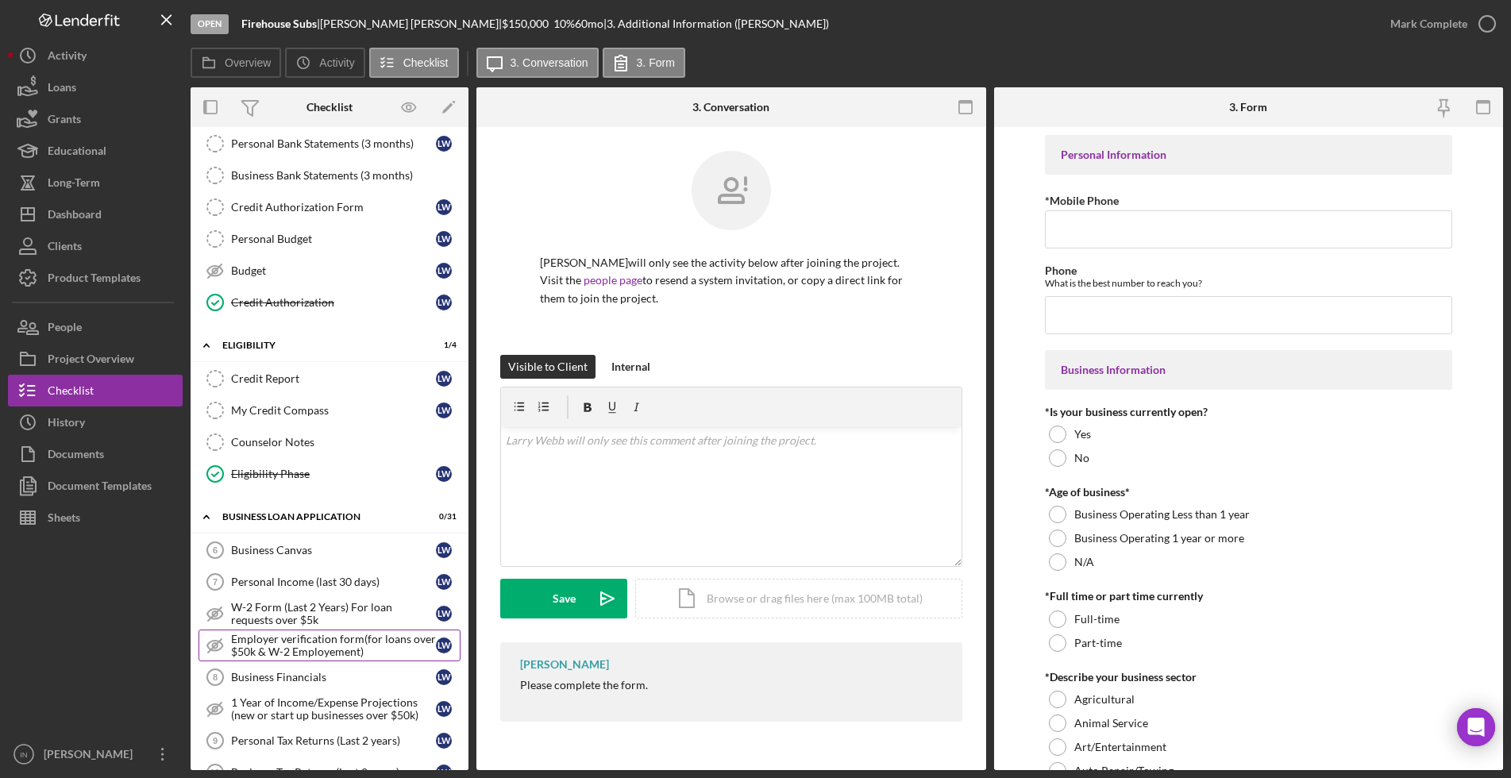
scroll to position [397, 0]
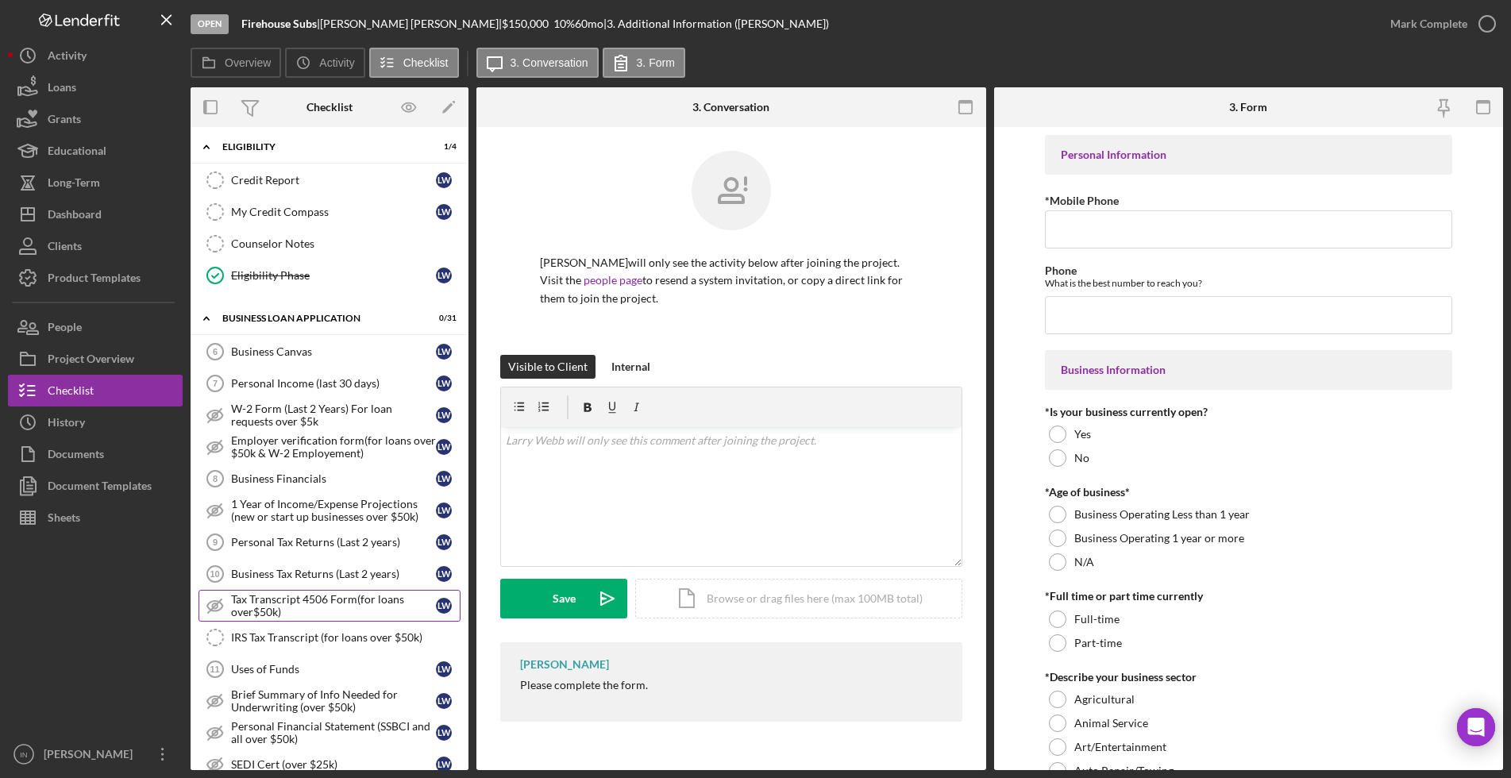
click at [322, 609] on div "Tax Transcript 4506 Form(for loans over$50k)" at bounding box center [333, 605] width 205 height 25
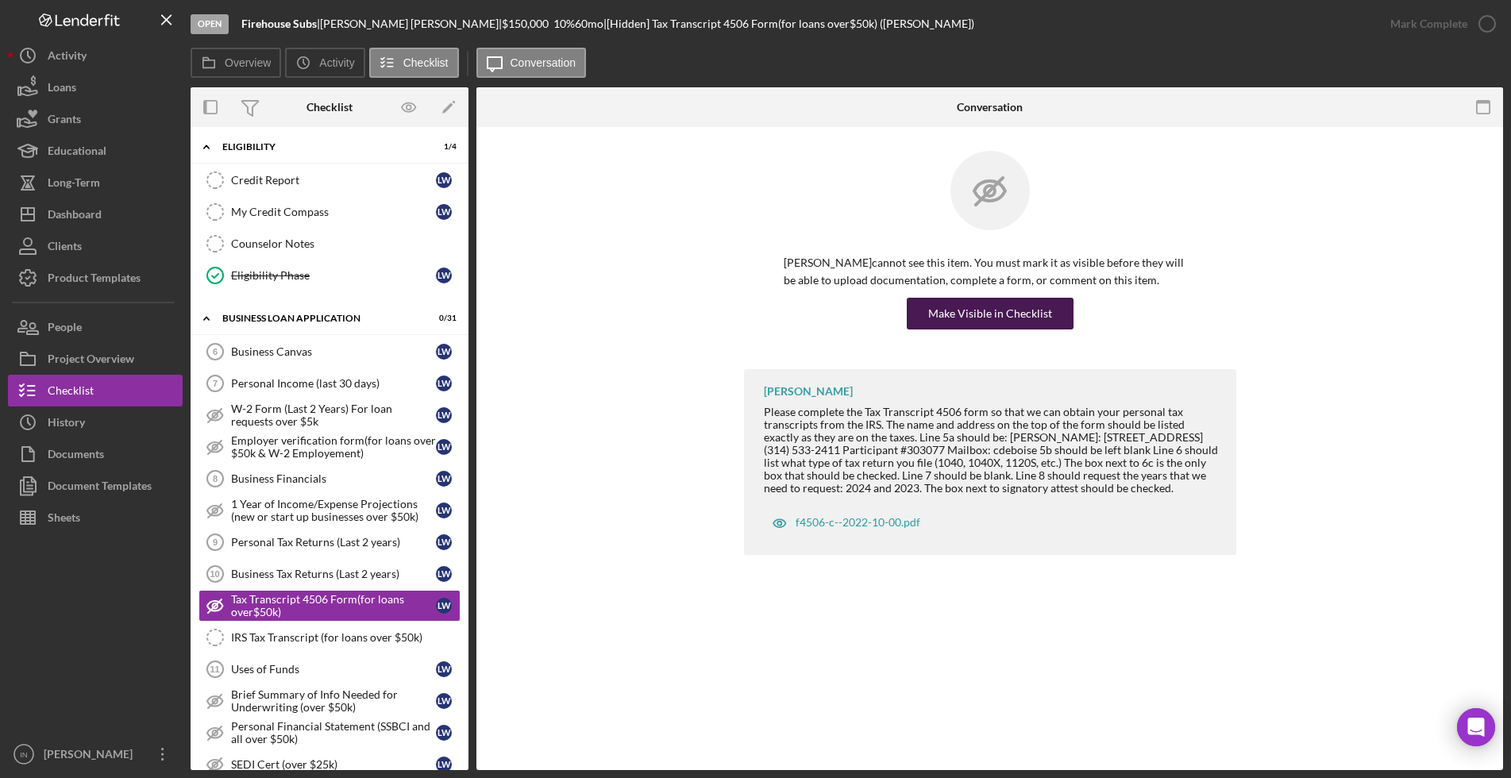
click at [978, 318] on div "Make Visible in Checklist" at bounding box center [990, 314] width 124 height 32
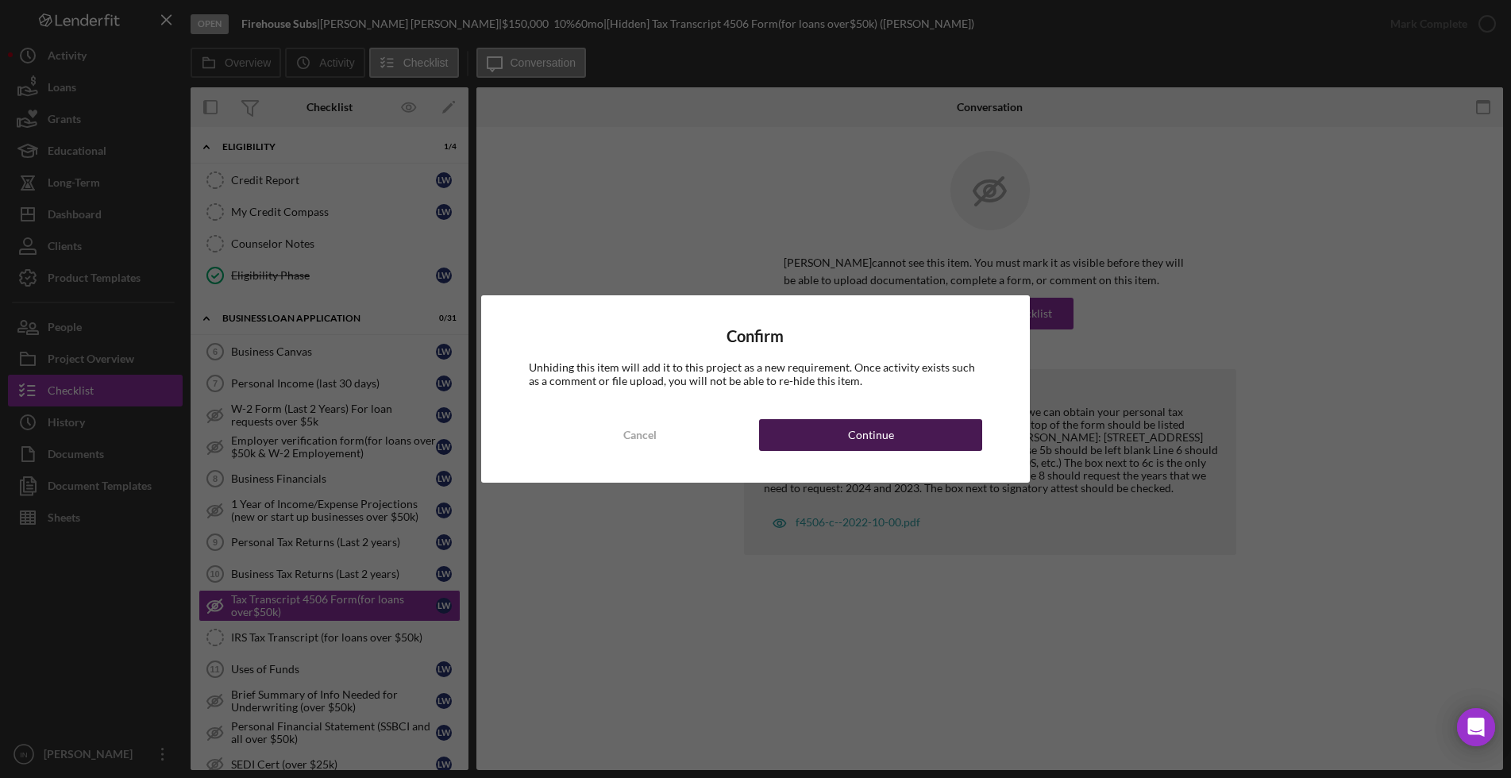
click at [894, 438] on button "Continue" at bounding box center [870, 435] width 222 height 32
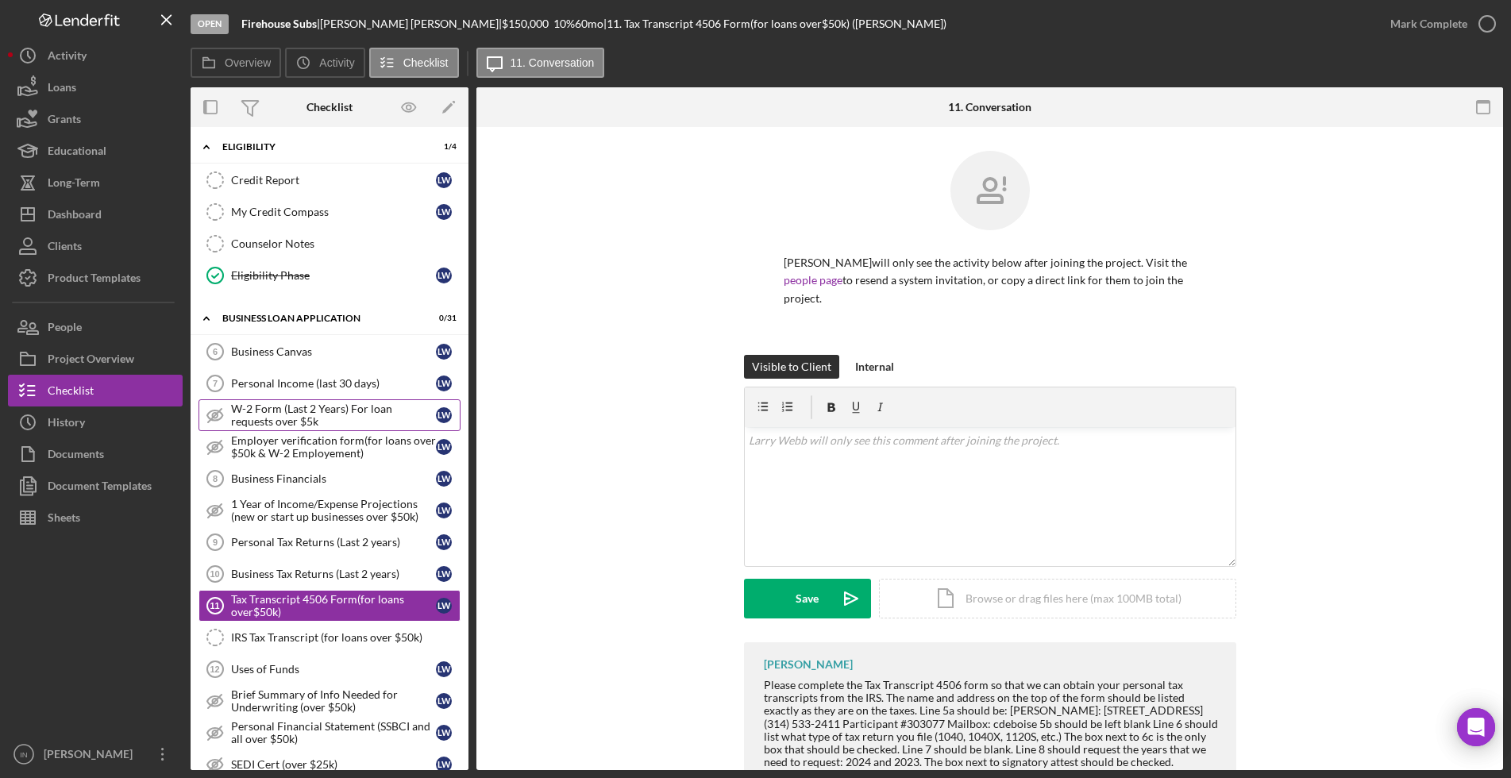
click at [361, 415] on div "W-2 Form (Last 2 Years) For loan requests over $5k" at bounding box center [333, 415] width 205 height 25
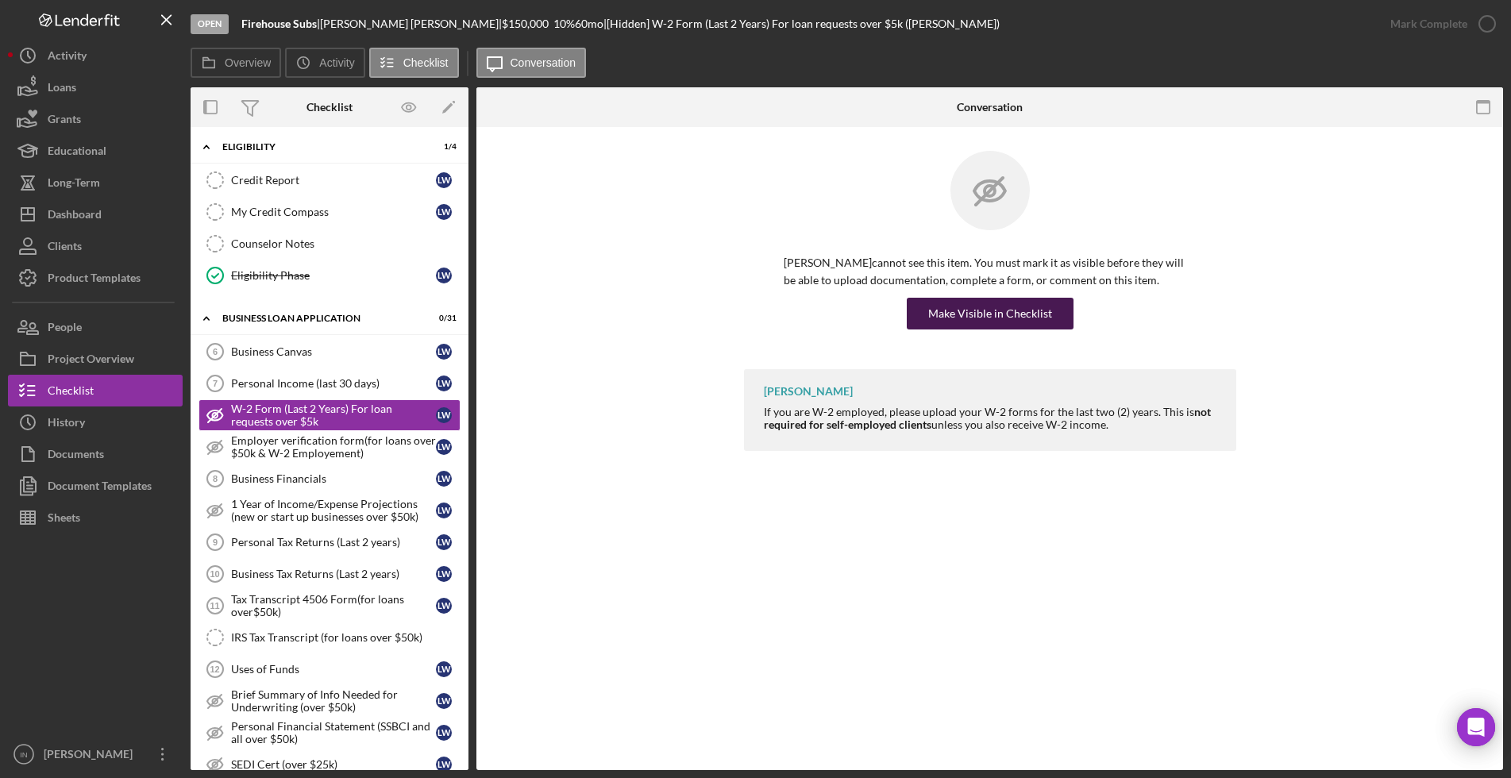
click at [1005, 317] on div "Make Visible in Checklist" at bounding box center [990, 314] width 124 height 32
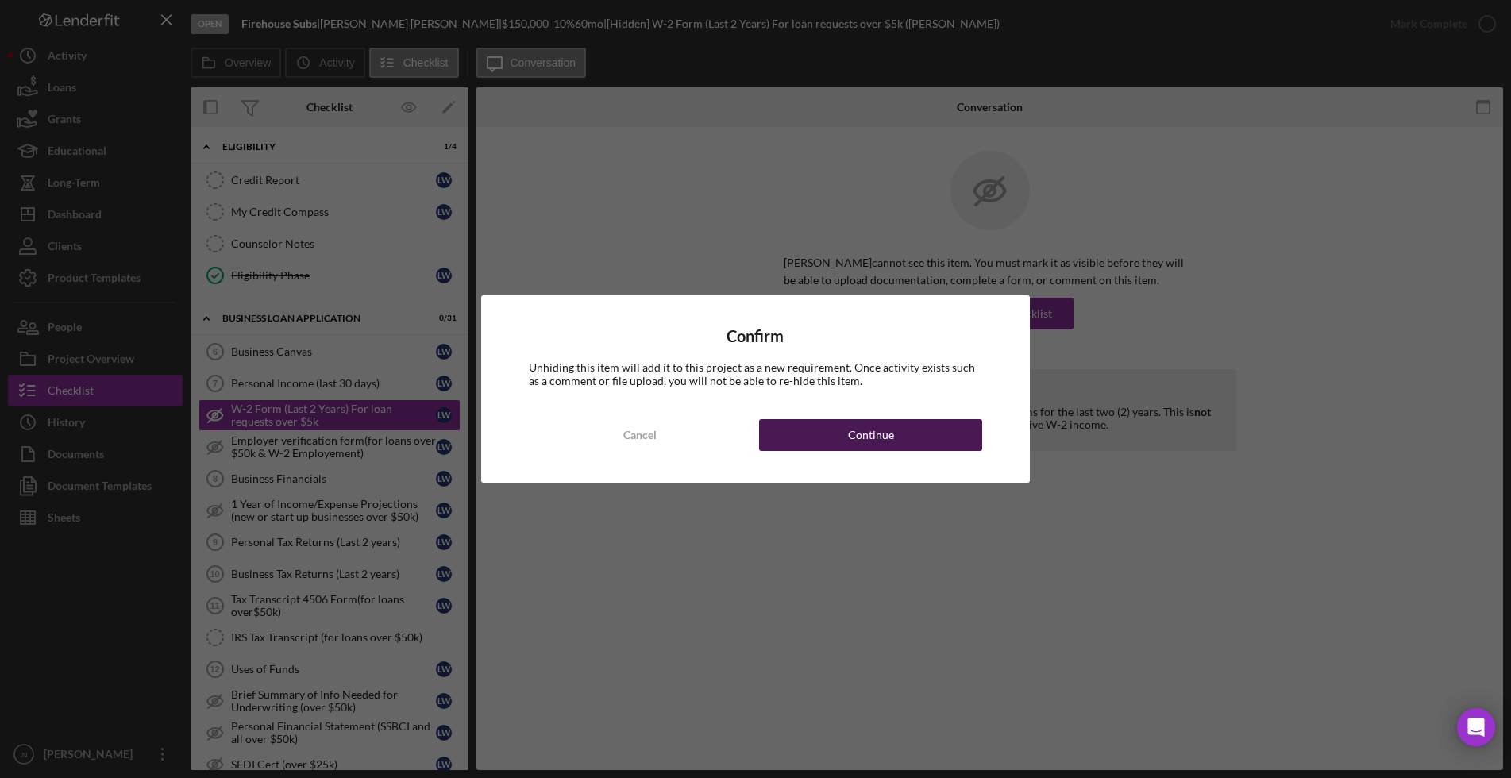
click at [898, 425] on button "Continue" at bounding box center [870, 435] width 222 height 32
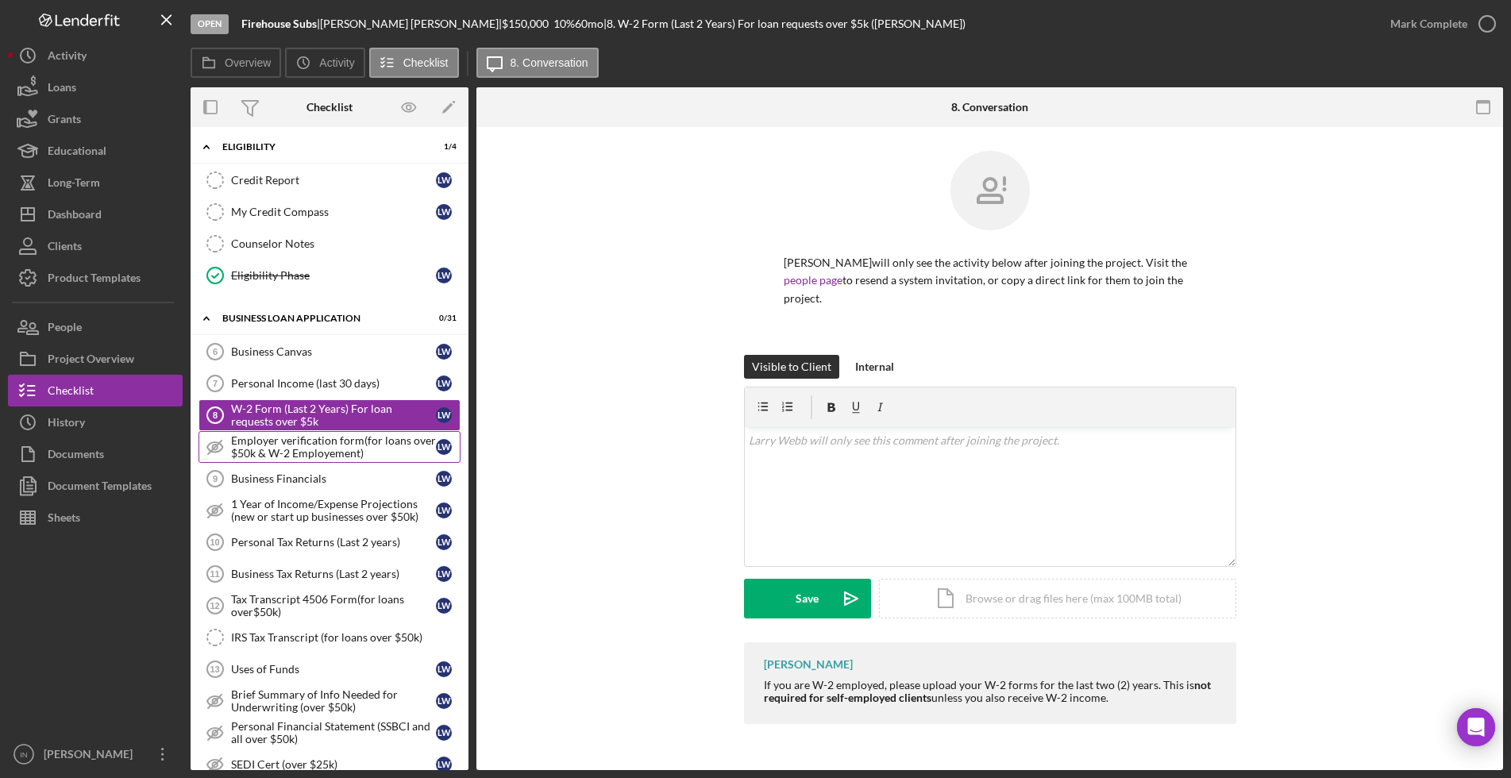
click at [315, 447] on div "Employer verification form(for loans over $50k & W-2 Employement)" at bounding box center [333, 446] width 205 height 25
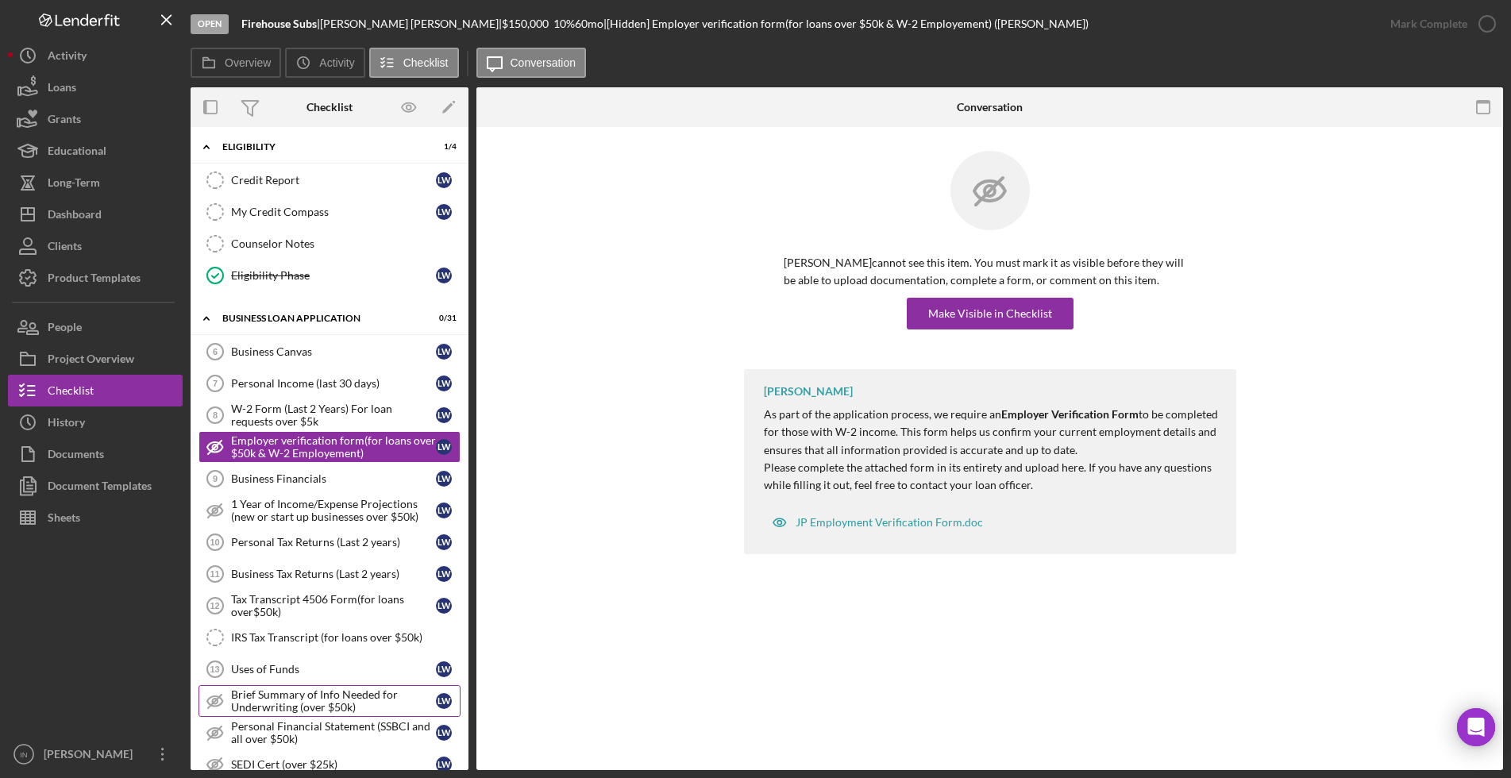
scroll to position [496, 0]
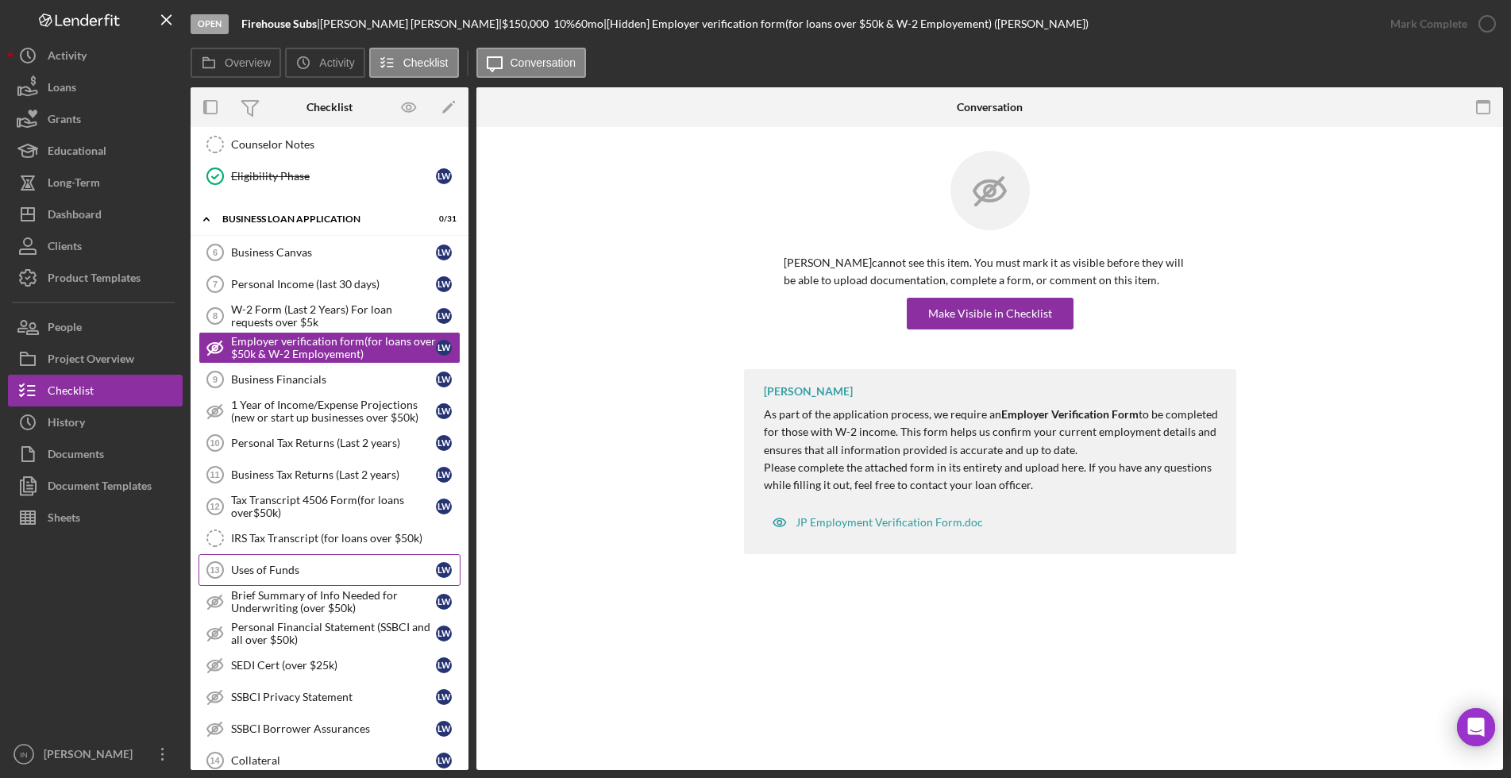
click at [326, 581] on link "Uses of Funds 13 Uses of Funds [PERSON_NAME]" at bounding box center [330, 570] width 262 height 32
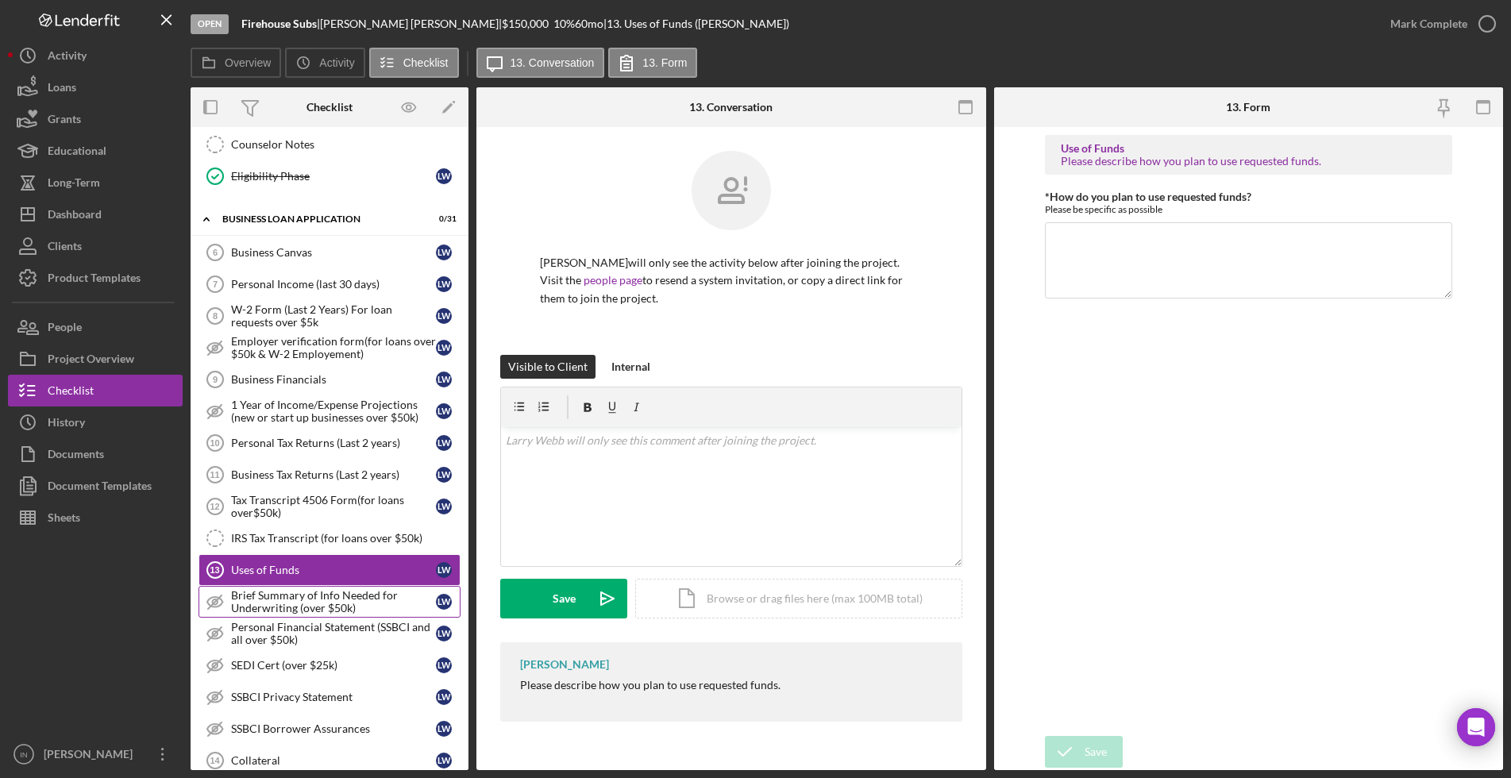
click at [326, 592] on div "Brief Summary of Info Needed for Underwriting (over $50k)" at bounding box center [333, 601] width 205 height 25
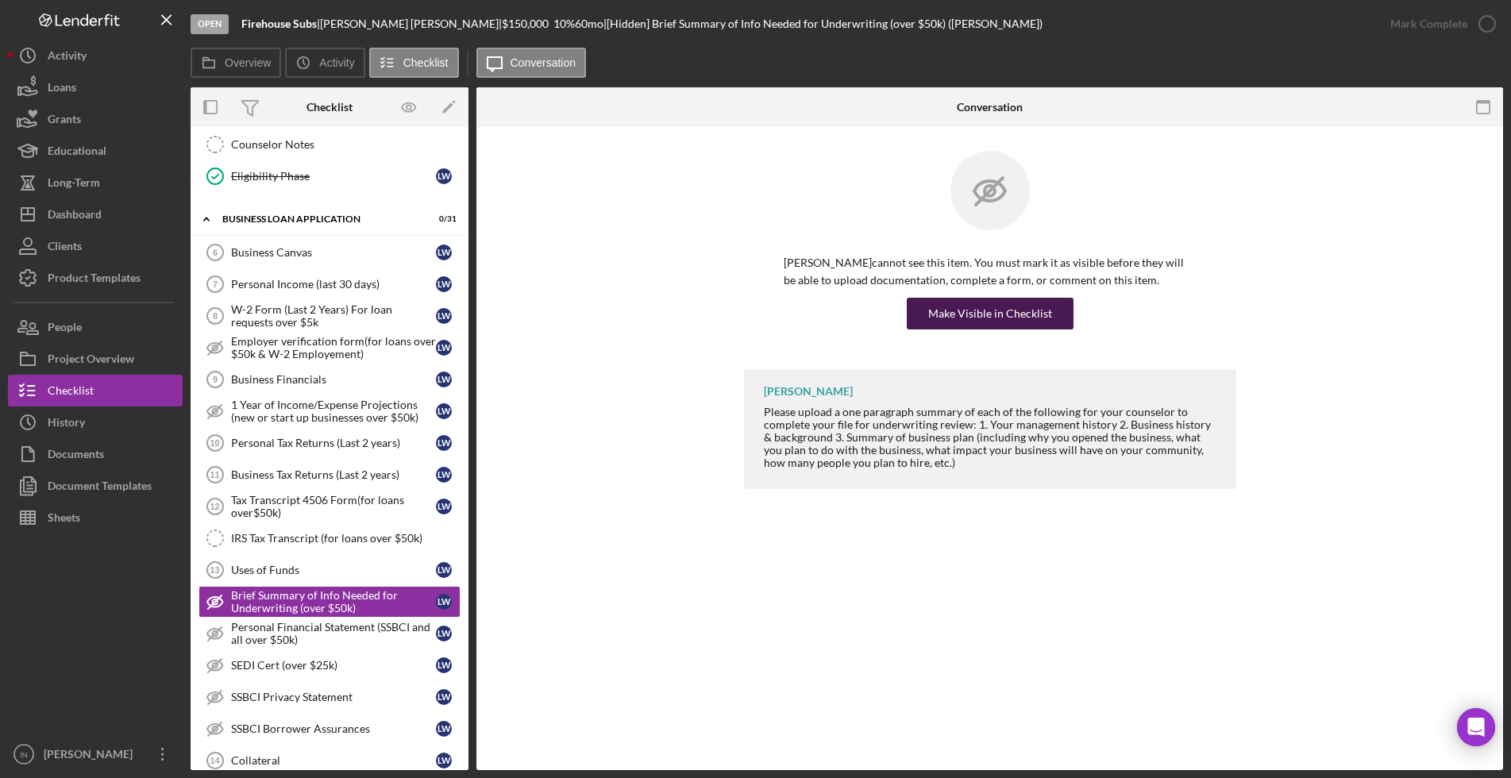
click at [1032, 318] on div "Make Visible in Checklist" at bounding box center [990, 314] width 124 height 32
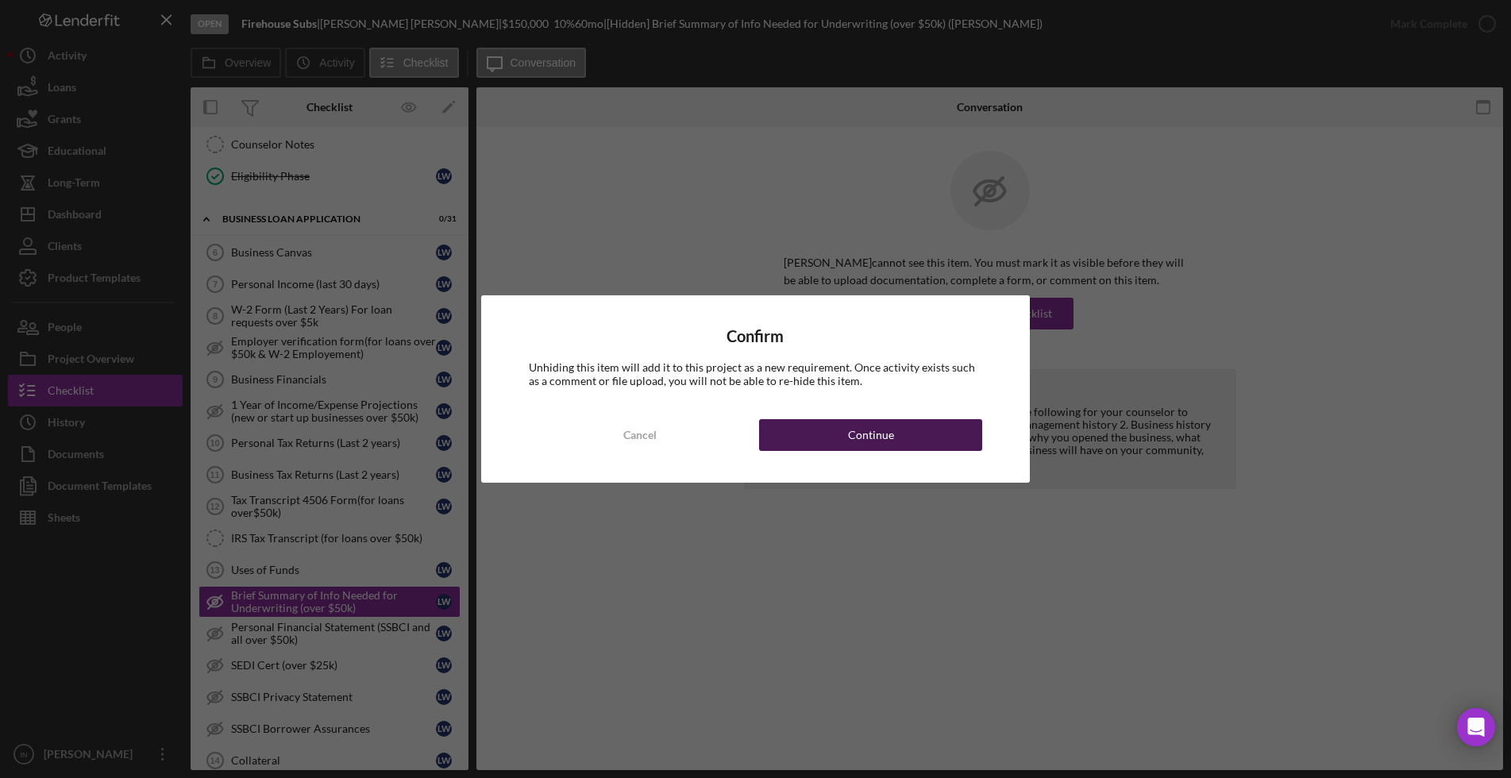
click at [863, 449] on div "Continue" at bounding box center [871, 435] width 46 height 32
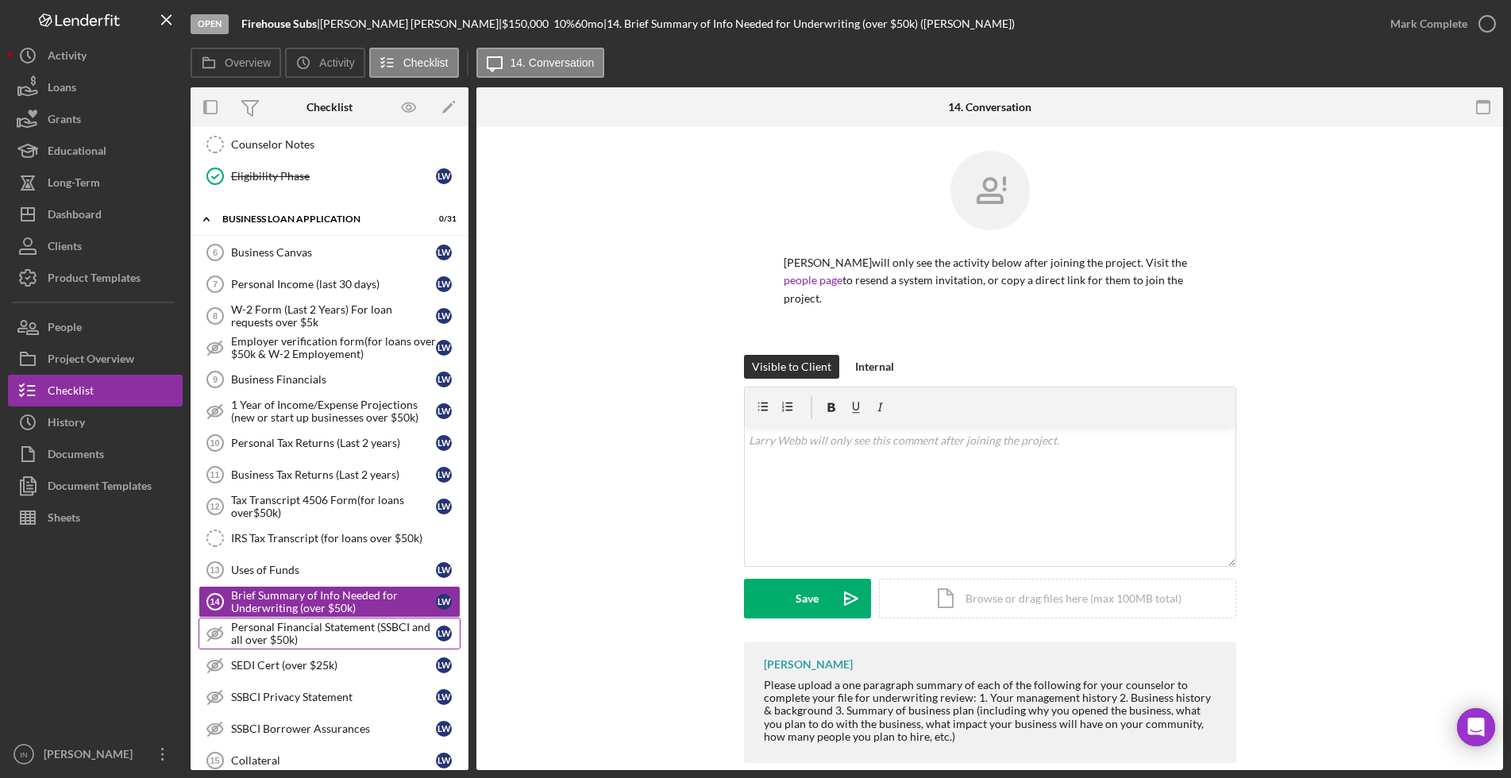
click at [306, 636] on div "Personal Financial Statement (SSBCI and all over $50k)" at bounding box center [333, 633] width 205 height 25
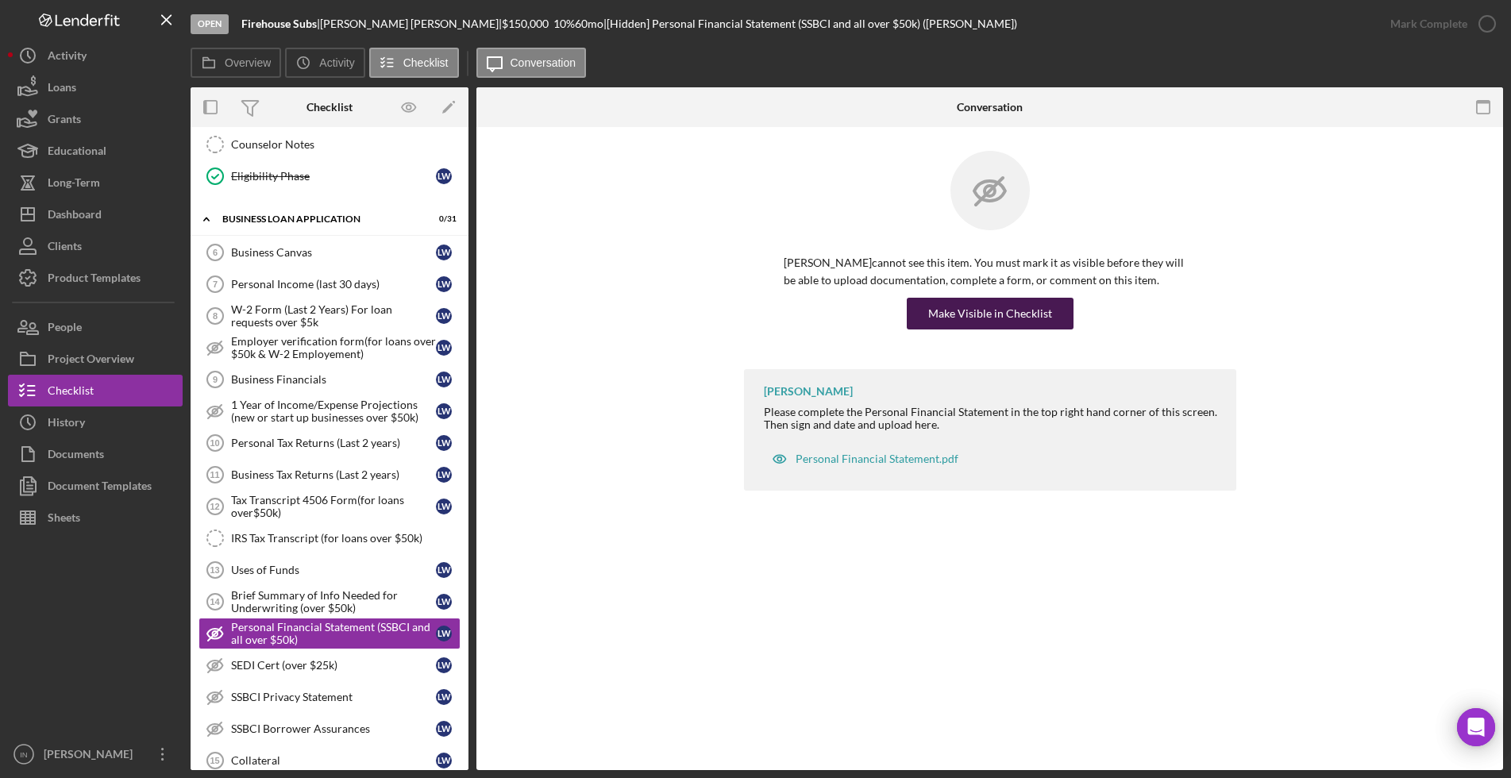
click at [1034, 310] on div "Make Visible in Checklist" at bounding box center [990, 314] width 124 height 32
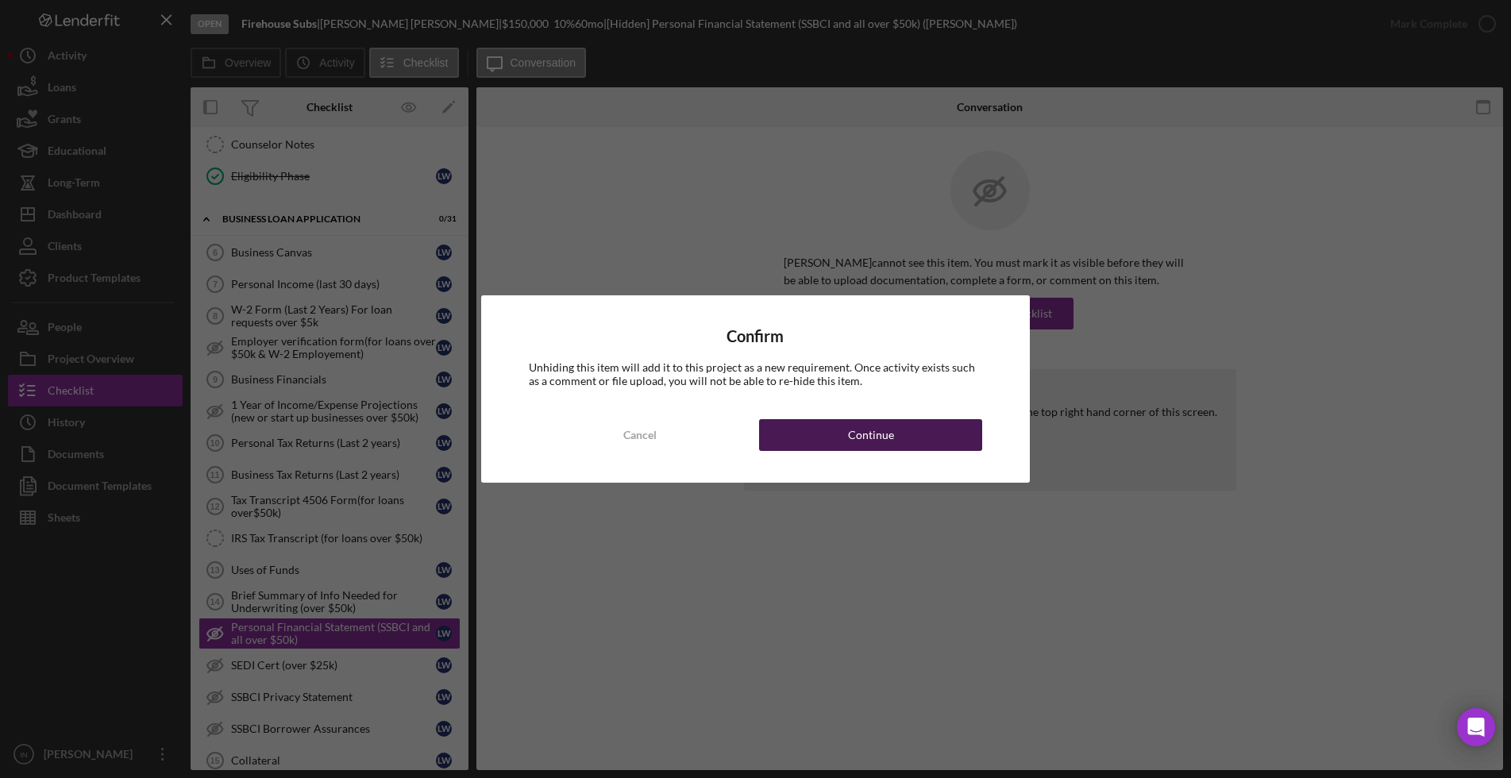
click at [848, 438] on div "Continue" at bounding box center [871, 435] width 46 height 32
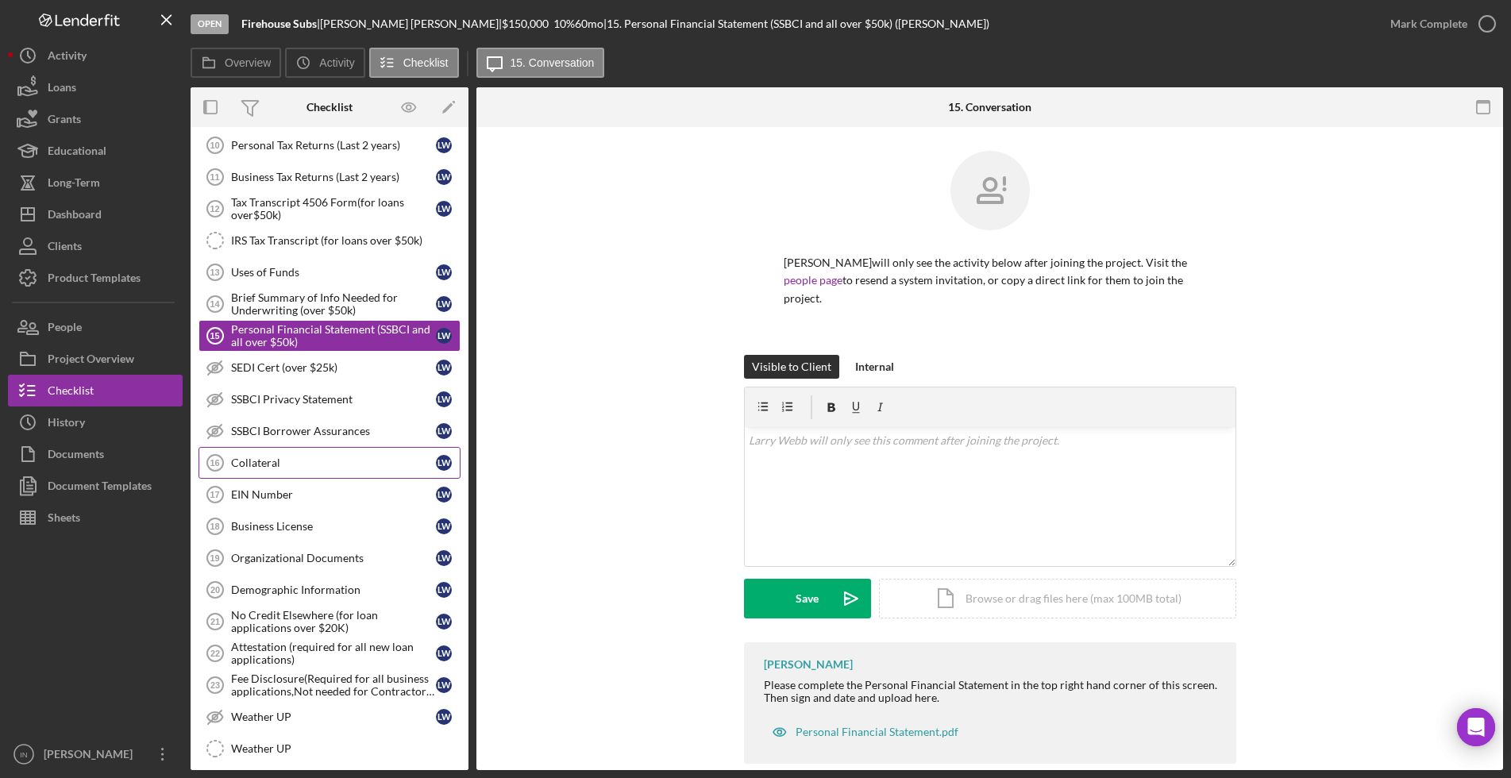
scroll to position [1071, 0]
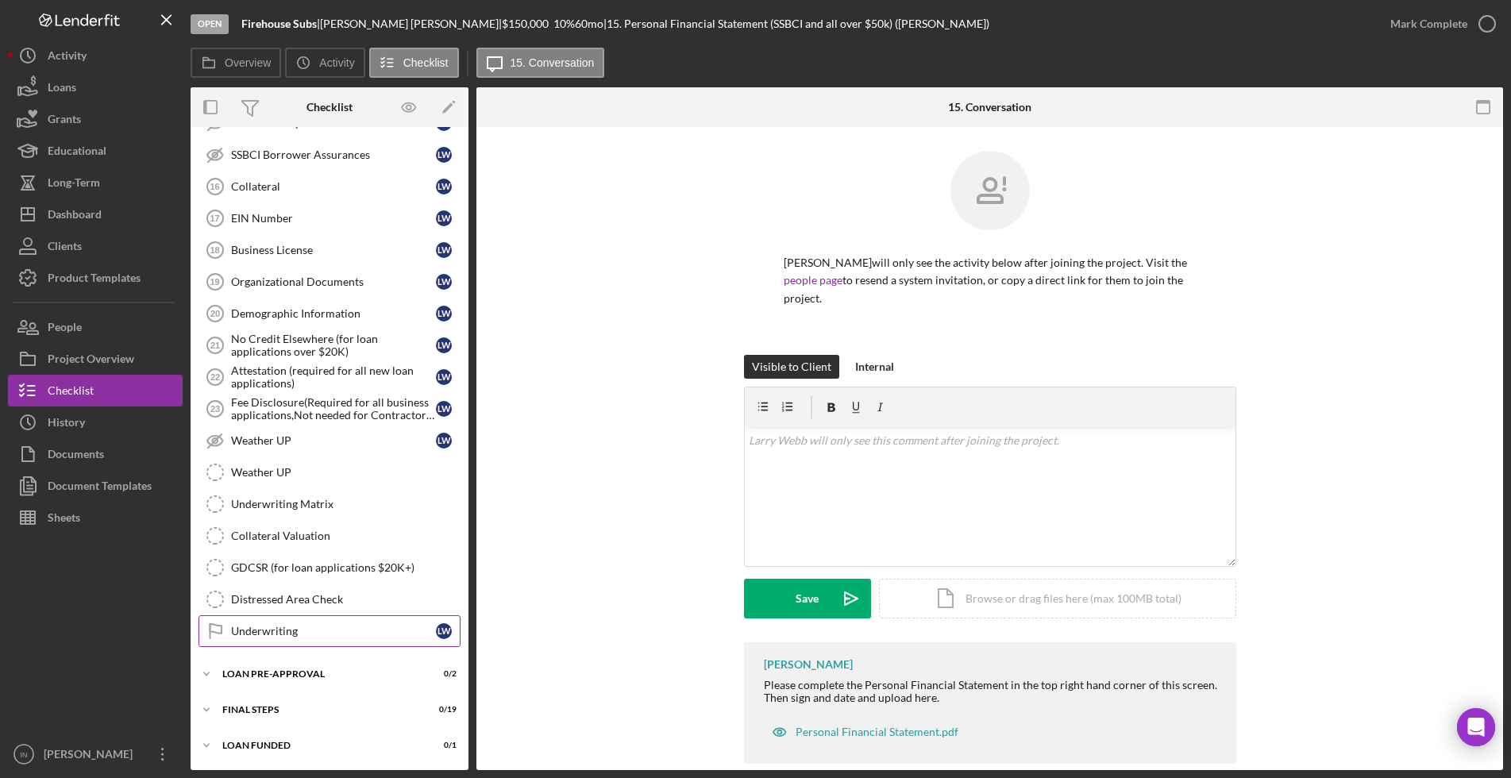
click at [343, 628] on div "Underwriting" at bounding box center [333, 631] width 205 height 13
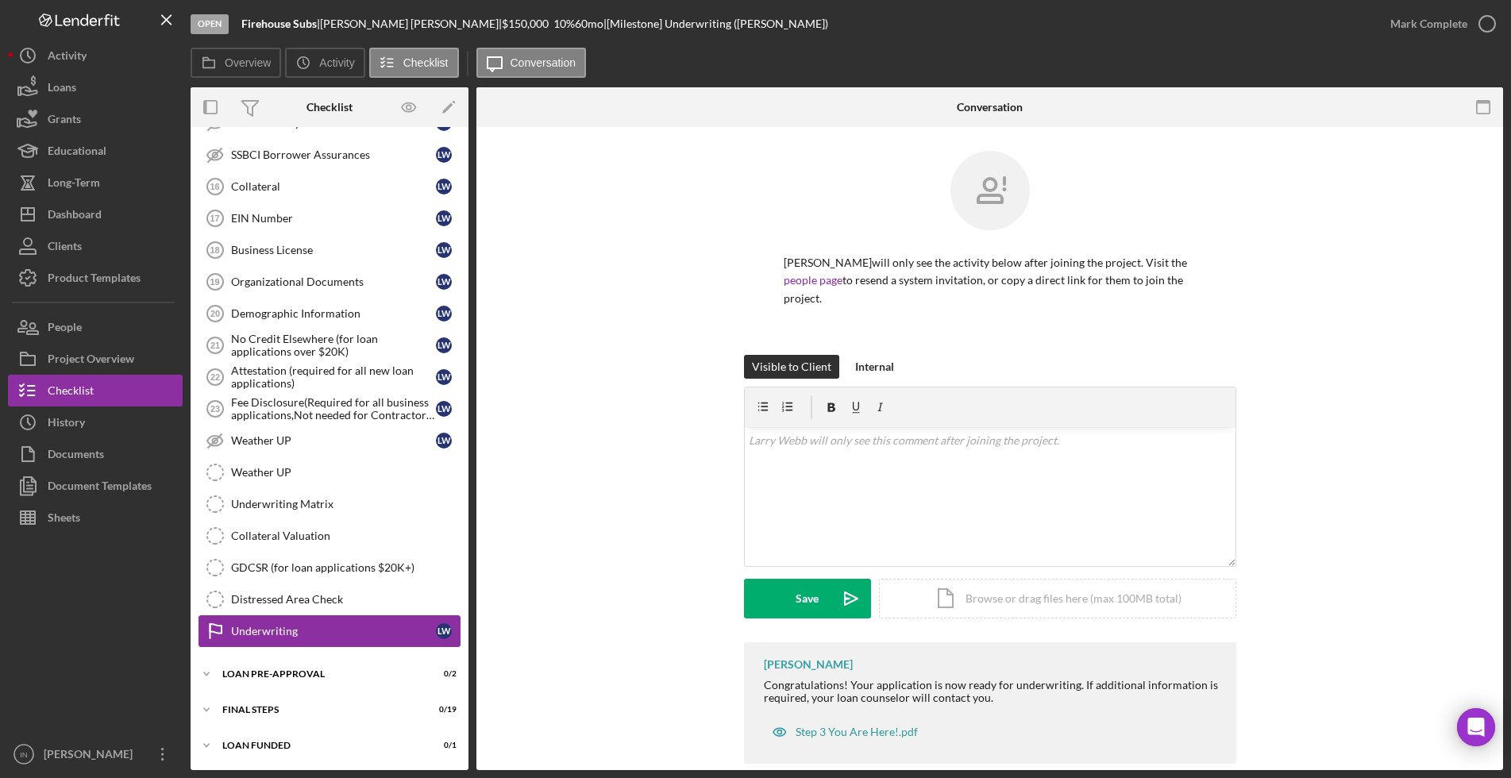
scroll to position [1071, 0]
click at [297, 709] on div "FINAL STEPS" at bounding box center [335, 710] width 226 height 10
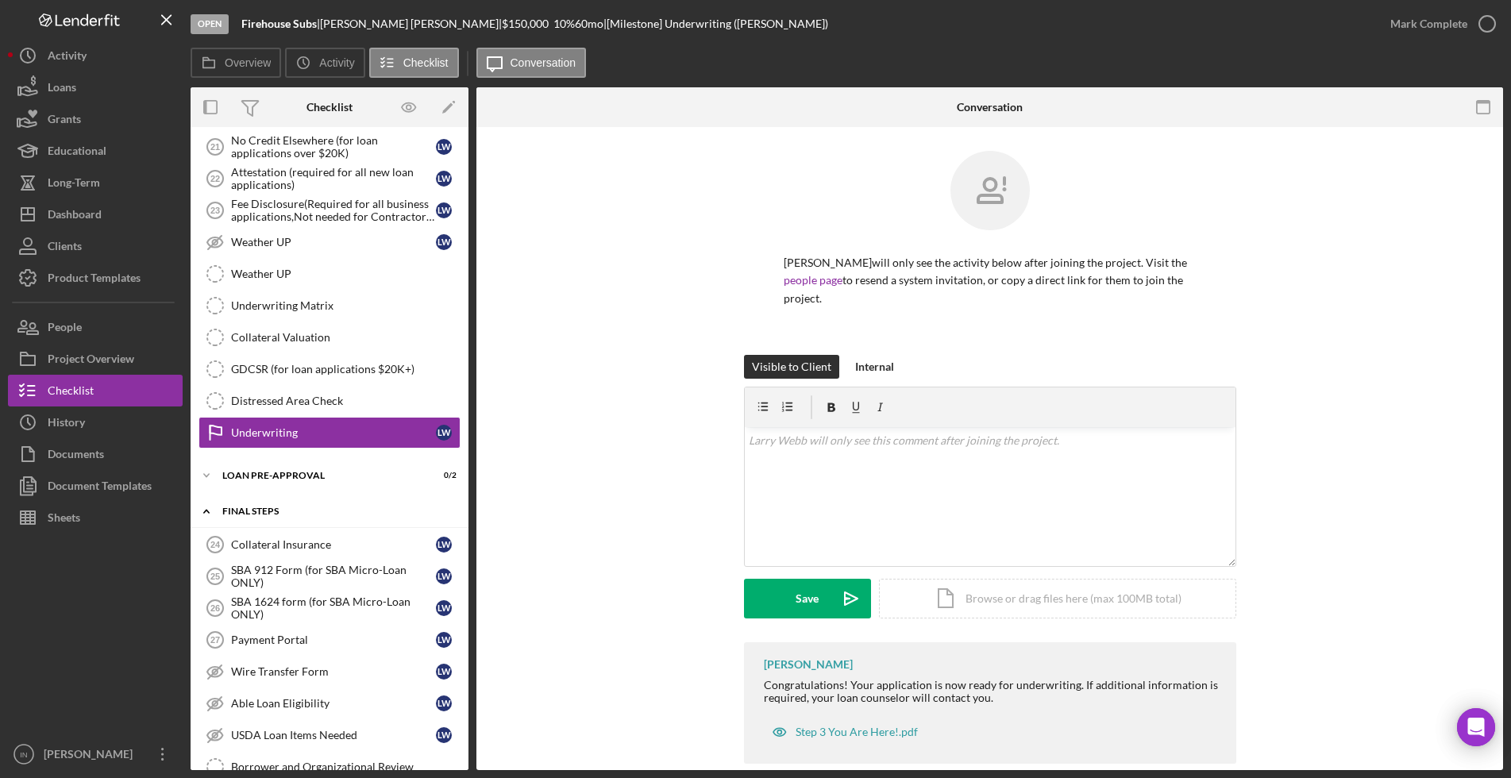
scroll to position [1368, 0]
